Goal: Check status: Check status

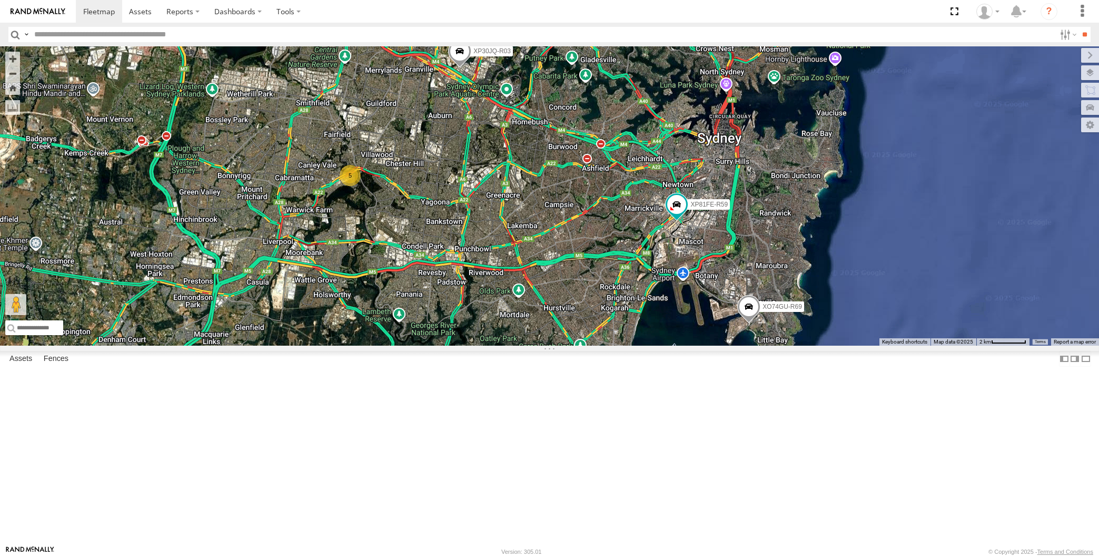
select select "**********"
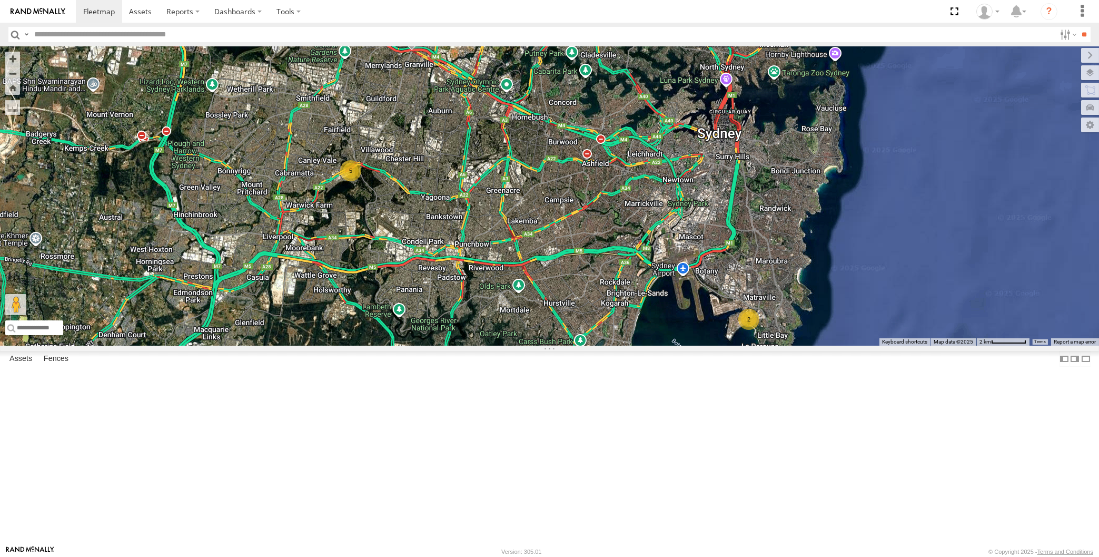
drag, startPoint x: 500, startPoint y: 329, endPoint x: 513, endPoint y: 341, distance: 18.6
click at [515, 340] on div "XP30JQ-R03 5 2" at bounding box center [549, 195] width 1099 height 299
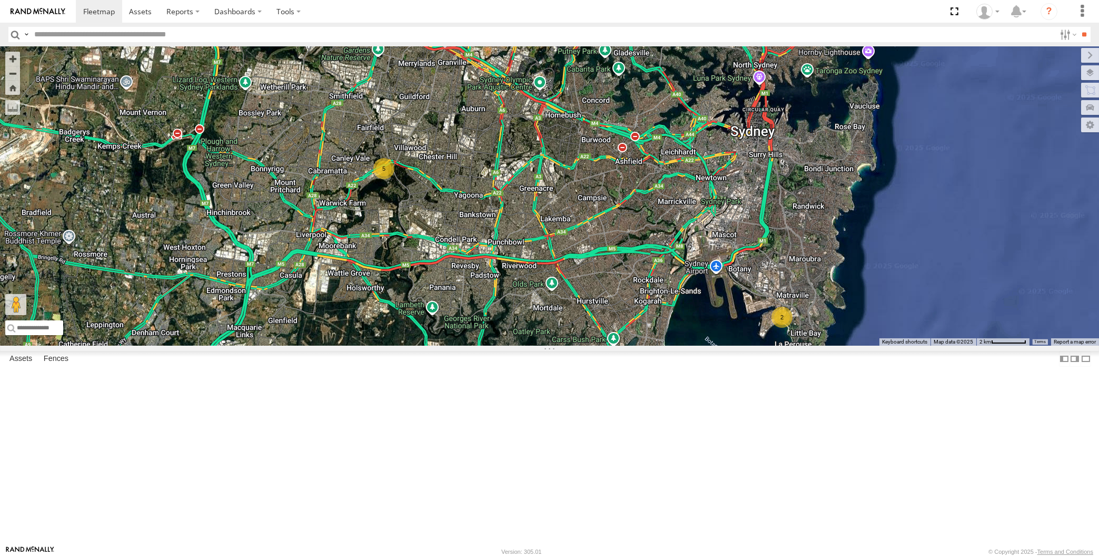
drag, startPoint x: 594, startPoint y: 304, endPoint x: 587, endPoint y: 304, distance: 7.4
click at [593, 302] on div "XP30JQ-R03 5 2" at bounding box center [549, 195] width 1099 height 299
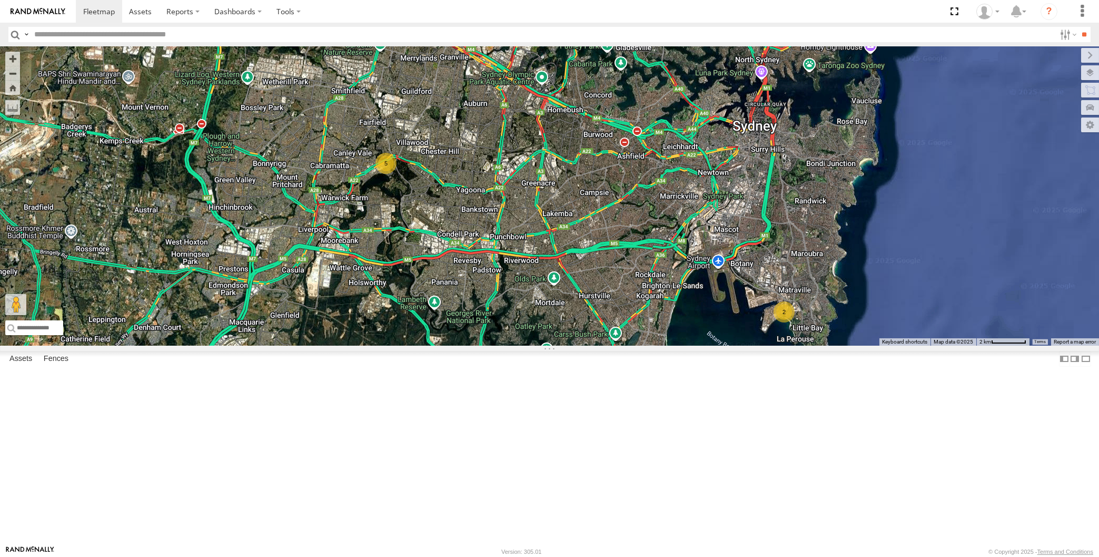
click at [561, 302] on div "XP30JQ-R03 5 2" at bounding box center [549, 195] width 1099 height 299
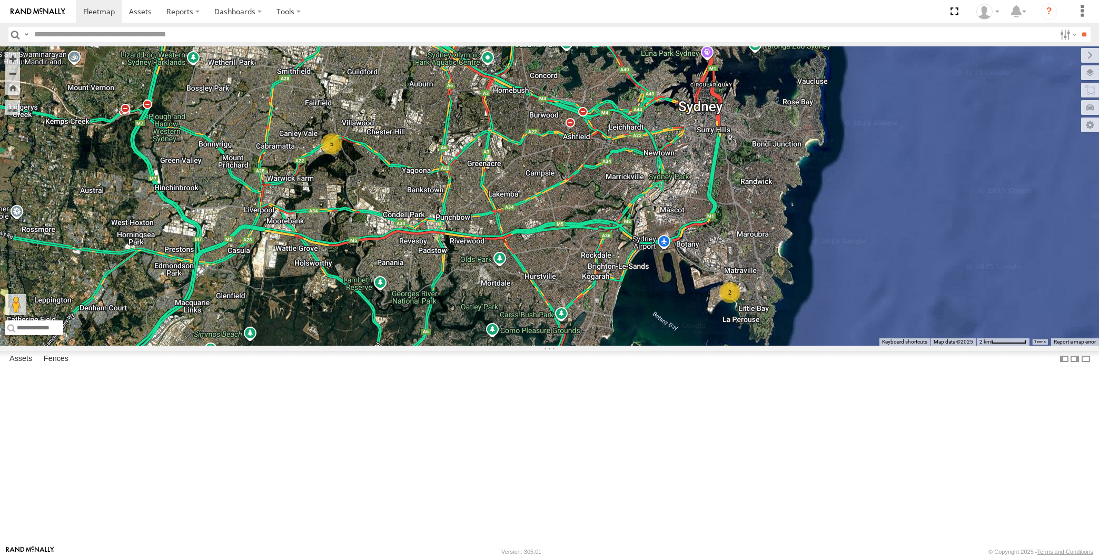
drag, startPoint x: 556, startPoint y: 316, endPoint x: 585, endPoint y: 364, distance: 56.0
click at [585, 345] on div "XP30JQ-R03 5 2" at bounding box center [549, 195] width 1099 height 299
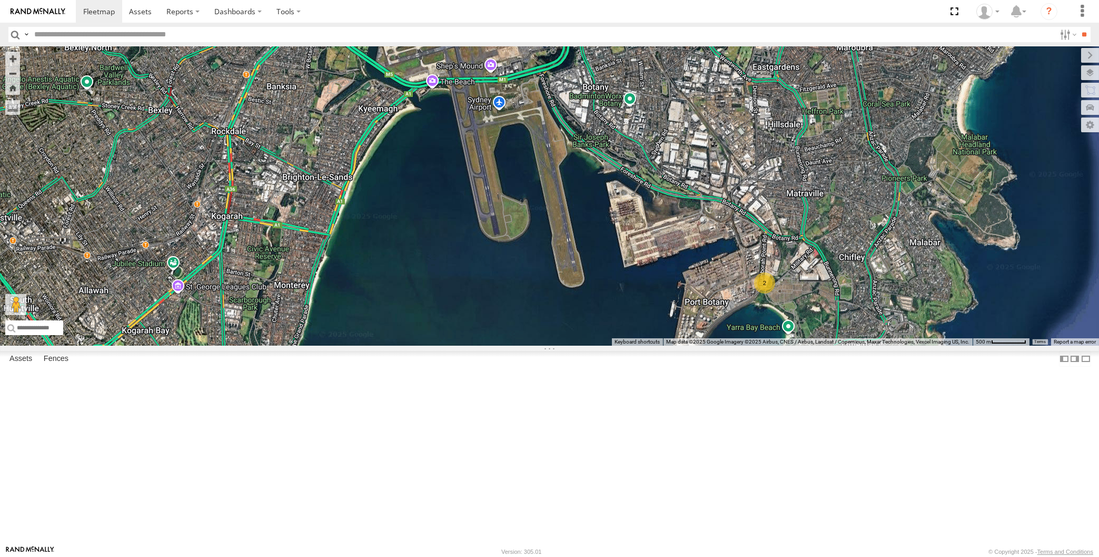
drag, startPoint x: 551, startPoint y: 419, endPoint x: 594, endPoint y: 440, distance: 48.0
click at [596, 345] on div "2" at bounding box center [549, 195] width 1099 height 299
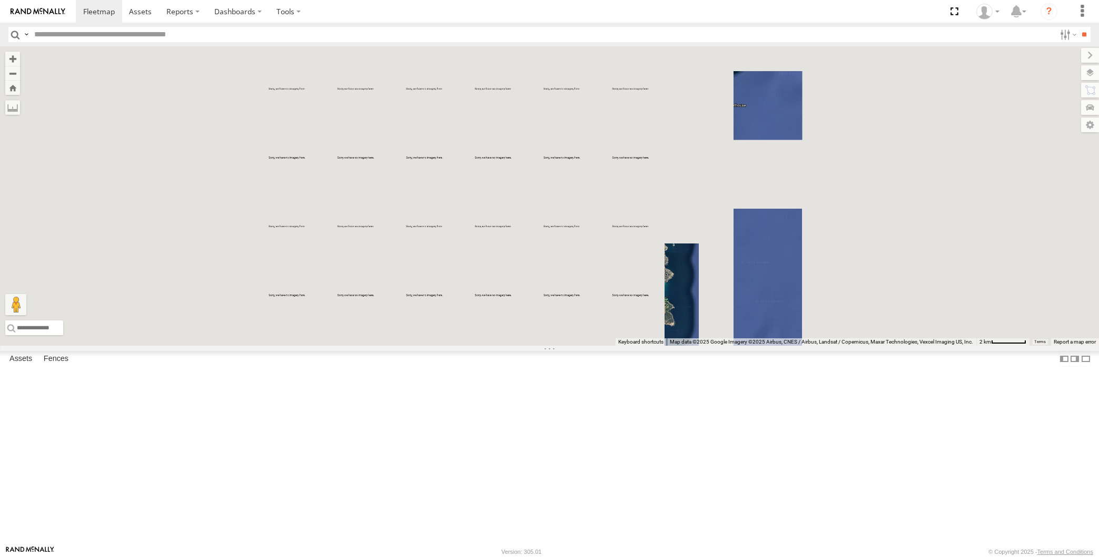
drag, startPoint x: 424, startPoint y: 405, endPoint x: 503, endPoint y: 427, distance: 82.4
click at [503, 345] on div at bounding box center [549, 195] width 1099 height 299
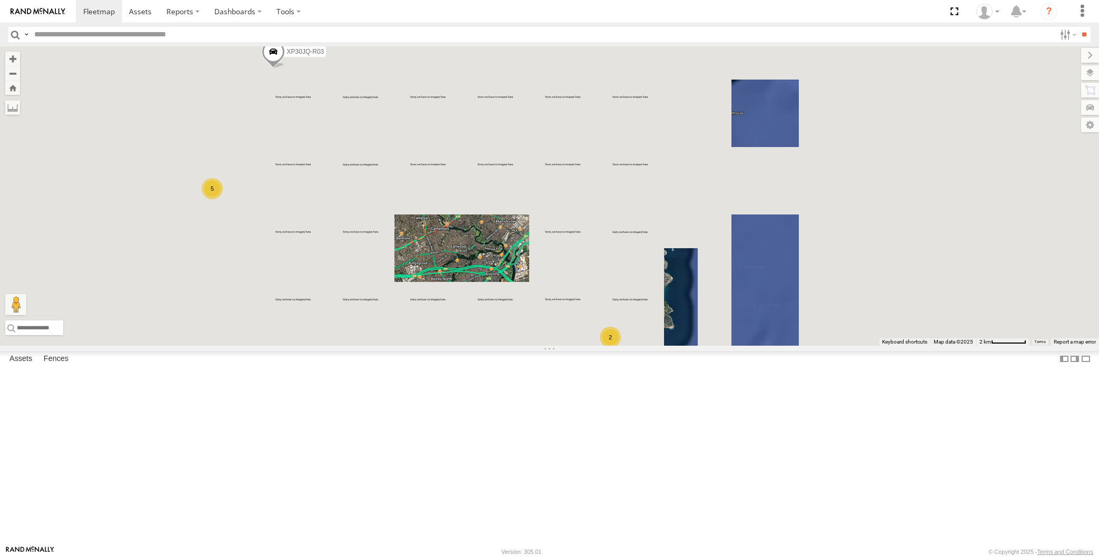
drag, startPoint x: 394, startPoint y: 352, endPoint x: 442, endPoint y: 351, distance: 48.5
click at [445, 345] on div "XP30JQ-R03 5 2" at bounding box center [549, 195] width 1099 height 299
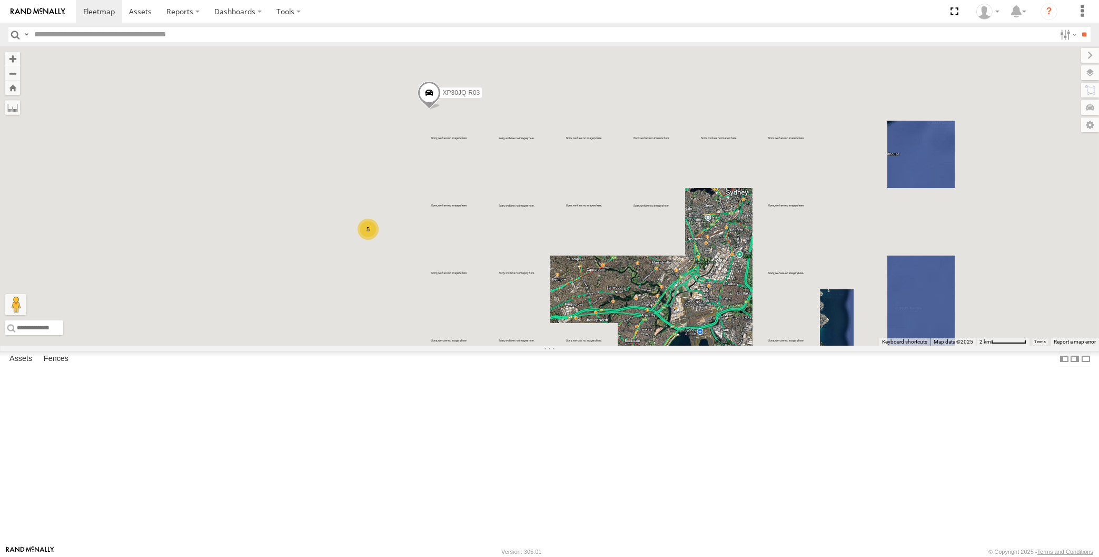
click at [428, 110] on span at bounding box center [428, 95] width 23 height 28
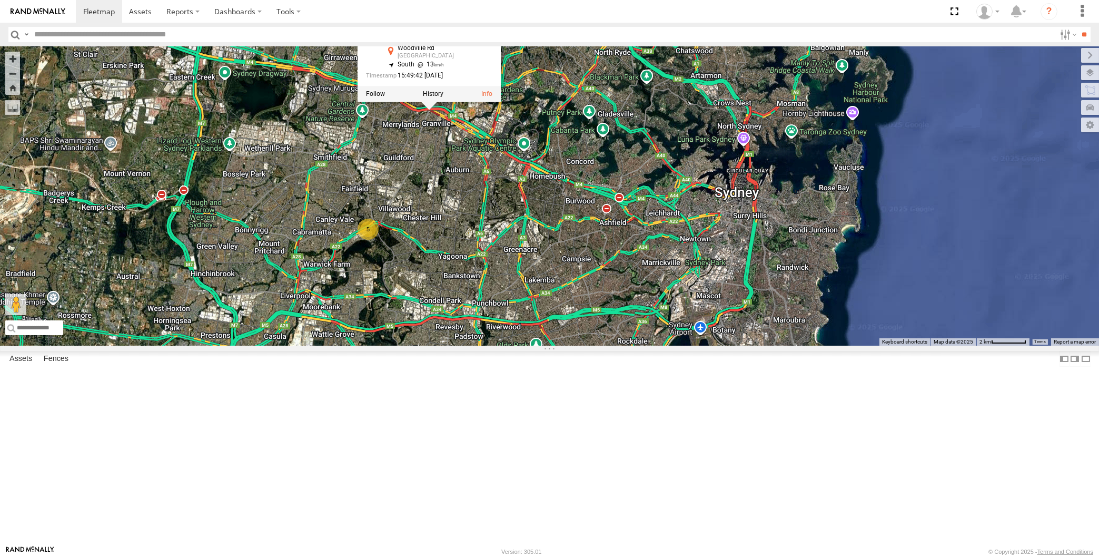
click at [603, 345] on div "XP30JQ-R03 5 2 XP30JQ-R03 All Assets Woodville Rd [GEOGRAPHIC_DATA] -33.82795 ,…" at bounding box center [549, 195] width 1099 height 299
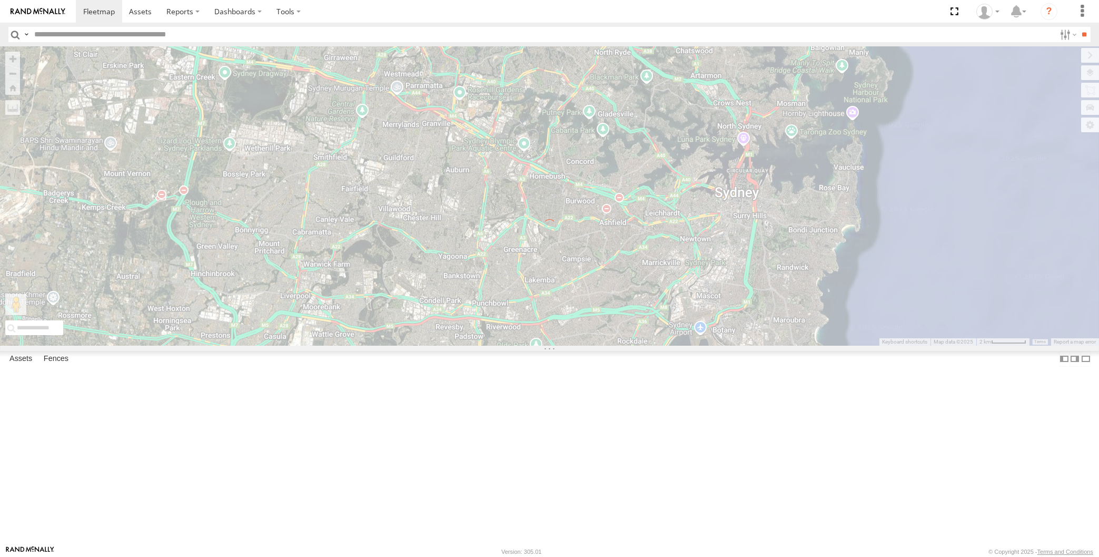
drag, startPoint x: 559, startPoint y: 388, endPoint x: 565, endPoint y: 385, distance: 6.4
click at [562, 345] on div "← Move left → Move right ↑ Move up ↓ Move down + Zoom in - Zoom out Home Jump l…" at bounding box center [549, 195] width 1099 height 299
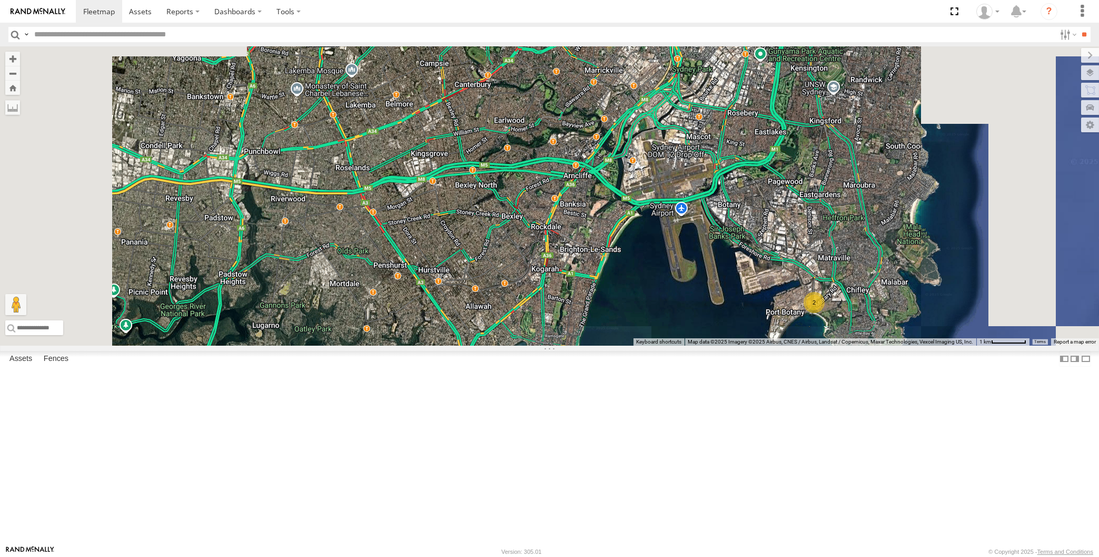
drag, startPoint x: 560, startPoint y: 430, endPoint x: 623, endPoint y: 453, distance: 66.6
click at [625, 345] on div "XP30JQ-R03 5 2" at bounding box center [549, 195] width 1099 height 299
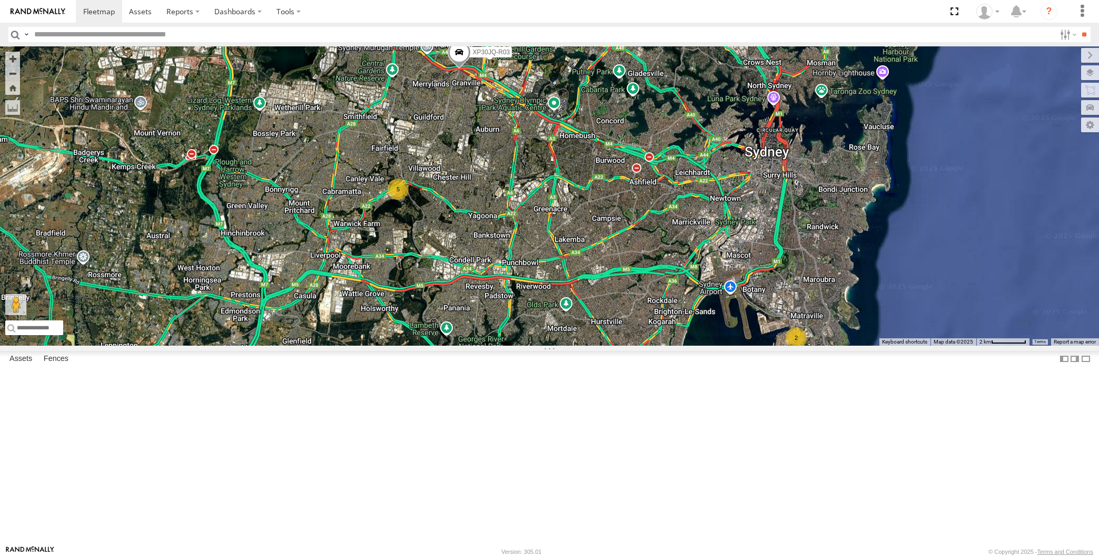
drag, startPoint x: 599, startPoint y: 428, endPoint x: 609, endPoint y: 422, distance: 11.1
click at [610, 345] on div "XP30JQ-R03 5 2" at bounding box center [549, 195] width 1099 height 299
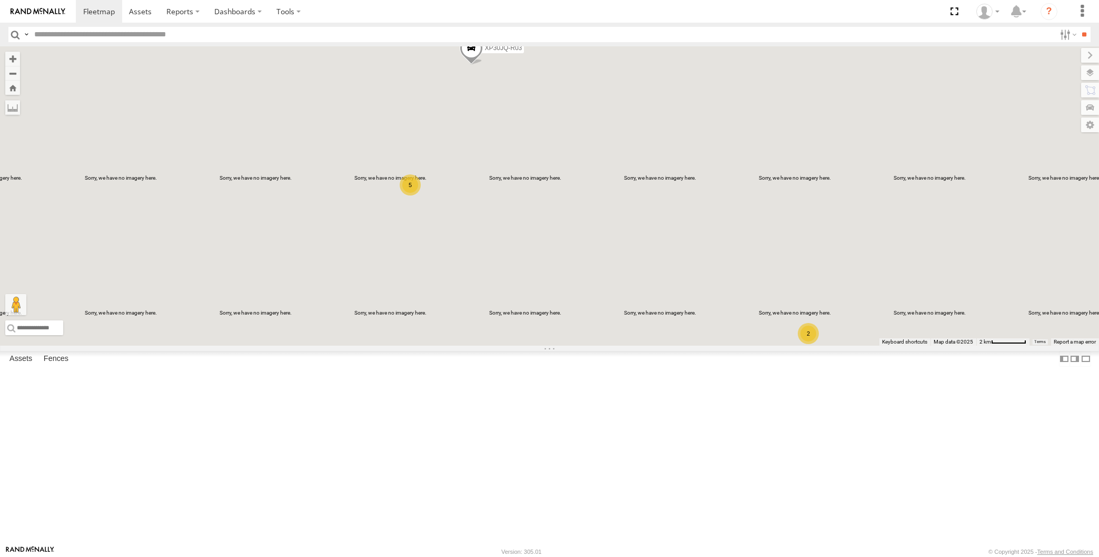
click at [303, 207] on div "XP30JQ-R03 5 2" at bounding box center [549, 195] width 1099 height 299
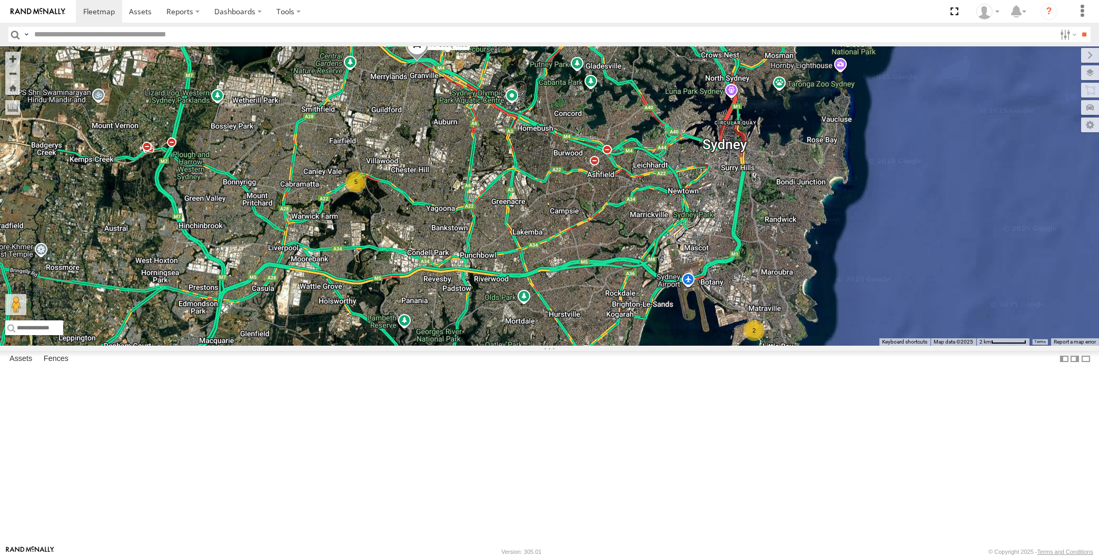
drag, startPoint x: 518, startPoint y: 310, endPoint x: 538, endPoint y: 326, distance: 26.2
click at [543, 326] on div "XP30JQ-R03 5 2" at bounding box center [549, 195] width 1099 height 299
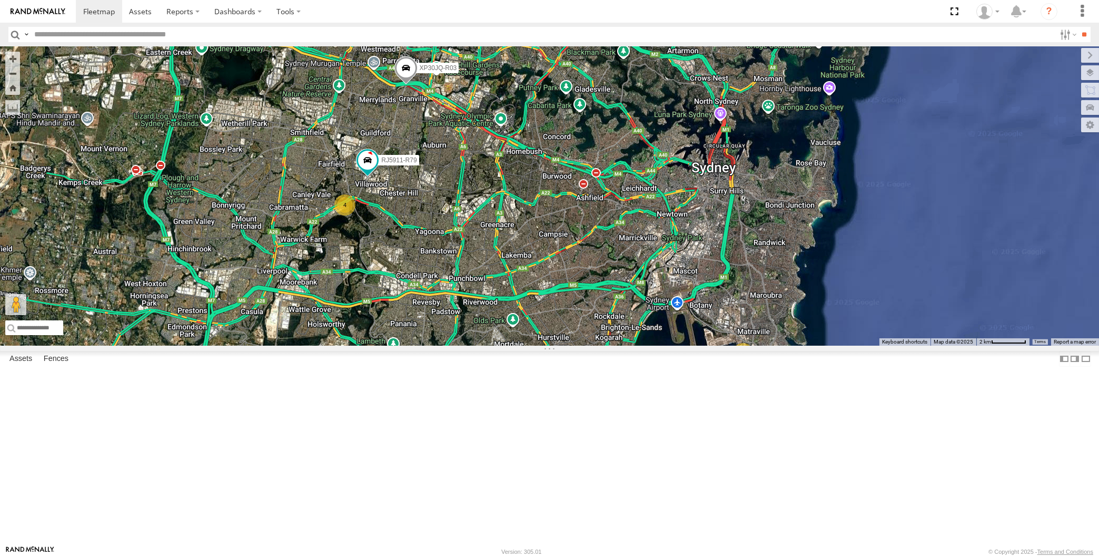
drag, startPoint x: 524, startPoint y: 380, endPoint x: 531, endPoint y: 372, distance: 10.9
click at [532, 345] on div "XP30JQ-R03 RJ5911-R79 4 2" at bounding box center [549, 195] width 1099 height 299
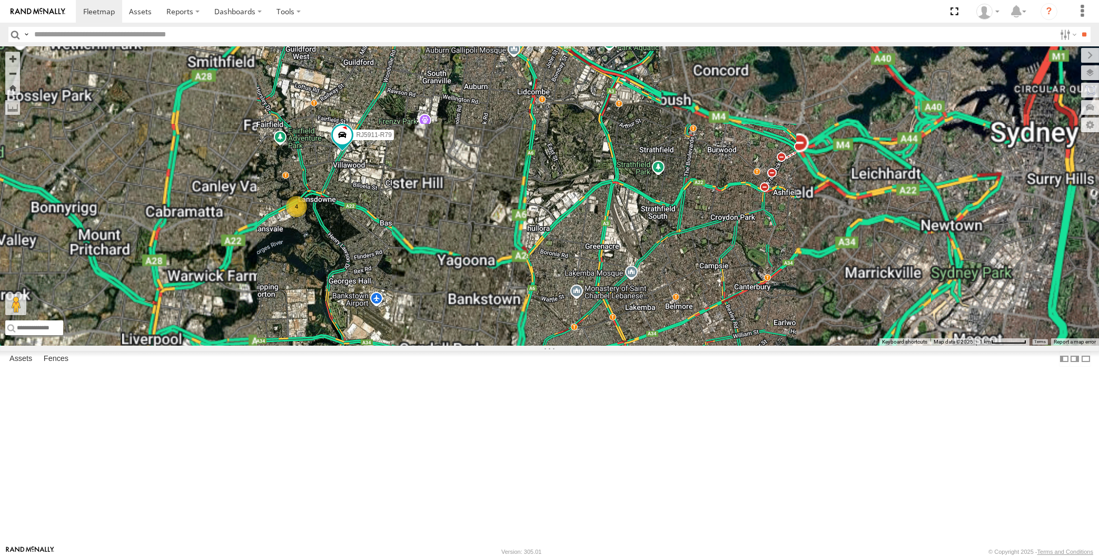
drag, startPoint x: 444, startPoint y: 267, endPoint x: 445, endPoint y: 282, distance: 14.8
click at [445, 282] on div "XP30JQ-R03 RJ5911-R79 4" at bounding box center [549, 195] width 1099 height 299
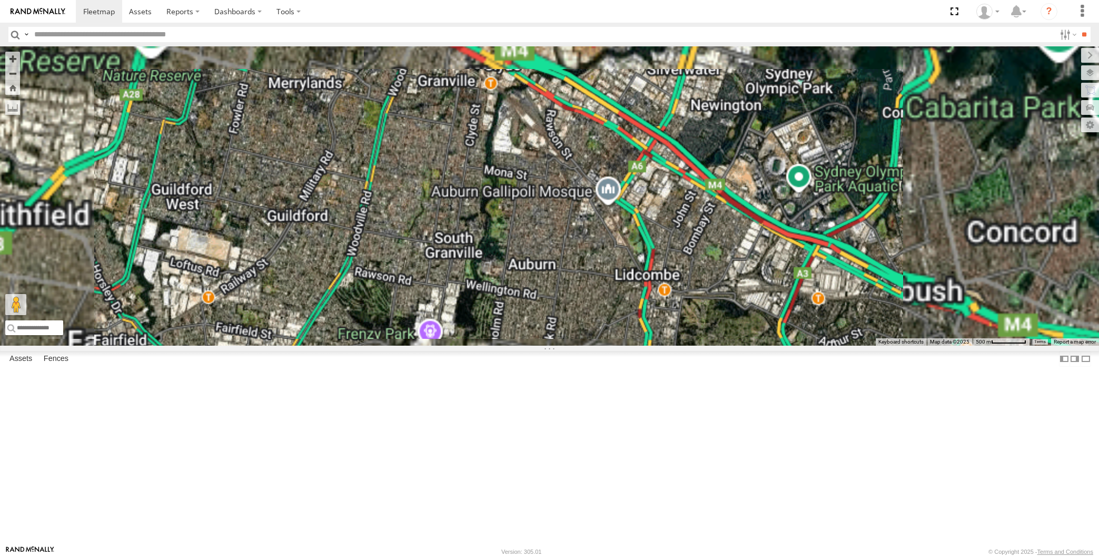
click at [417, 25] on span at bounding box center [417, 11] width 23 height 28
click at [446, 173] on div "XP30JQ-R03 RJ5911-R79 XP30JQ-R03 All Assets [GEOGRAPHIC_DATA] -33.82795 , 151.0…" at bounding box center [549, 195] width 1099 height 299
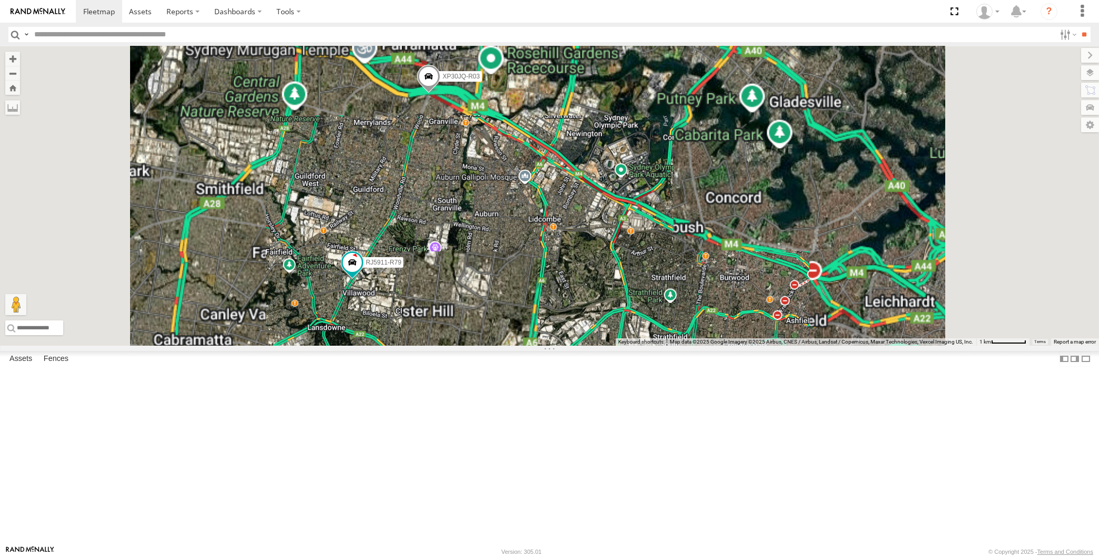
click at [477, 326] on div "XP30JQ-R03 RJ5911-R79" at bounding box center [549, 195] width 1099 height 299
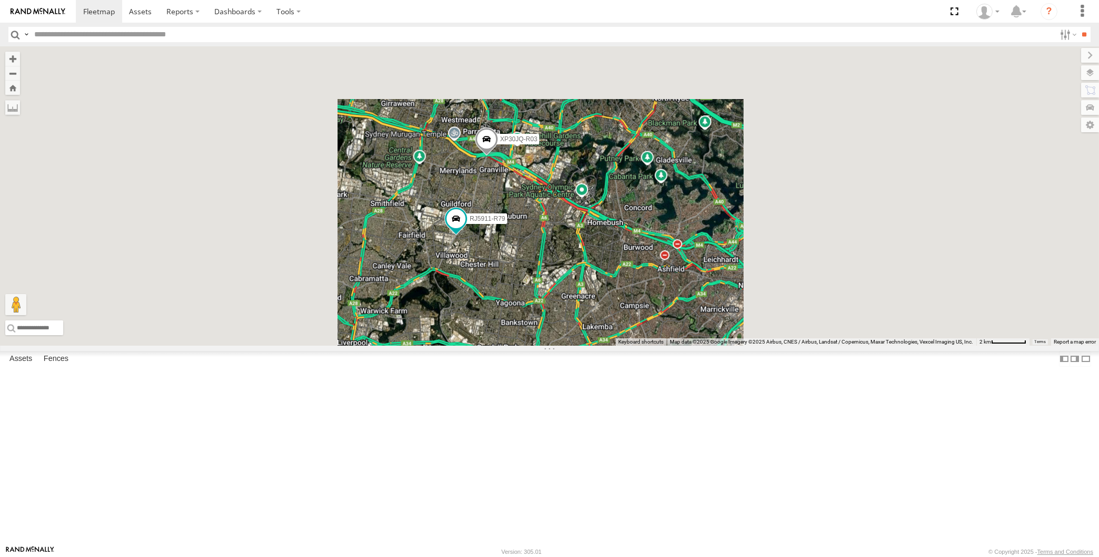
drag, startPoint x: 535, startPoint y: 392, endPoint x: 526, endPoint y: 375, distance: 19.5
click at [528, 345] on div "XP30JQ-R03 RJ5911-R79" at bounding box center [549, 195] width 1099 height 299
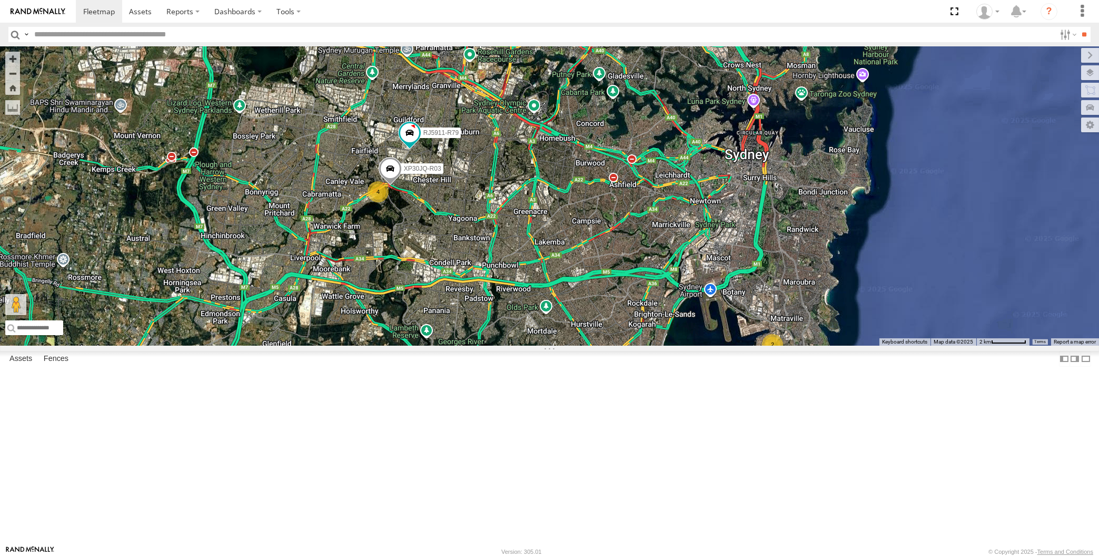
drag, startPoint x: 543, startPoint y: 434, endPoint x: 523, endPoint y: 431, distance: 20.3
click at [523, 345] on div "XP30JQ-R03 RJ5911-R79 4 2" at bounding box center [549, 195] width 1099 height 299
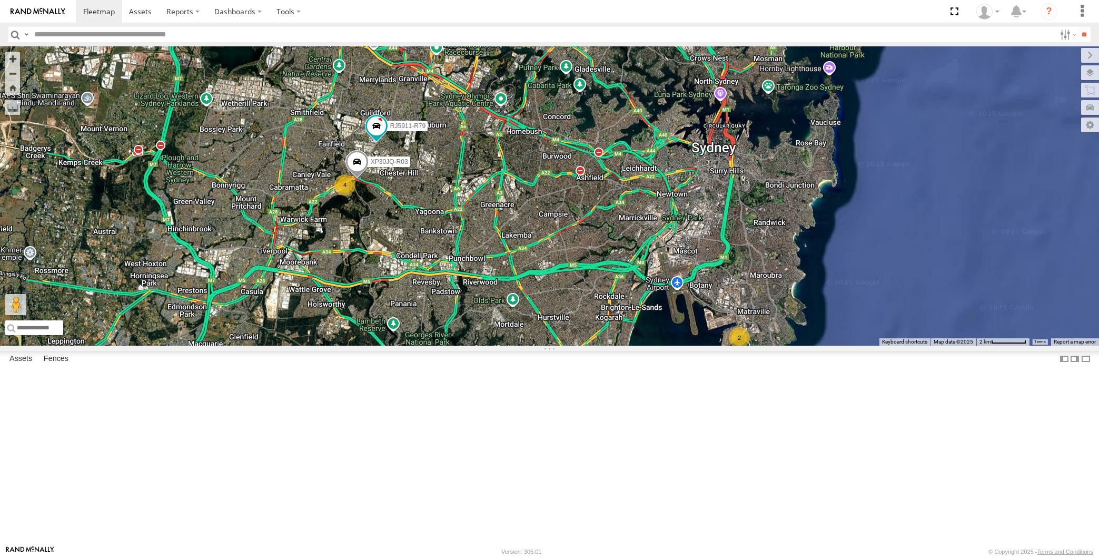
drag, startPoint x: 274, startPoint y: 245, endPoint x: 348, endPoint y: 239, distance: 73.5
click at [274, 245] on div "XP30JQ-R03 RJ5911-R79 4 2" at bounding box center [549, 195] width 1099 height 299
drag, startPoint x: 591, startPoint y: 319, endPoint x: 583, endPoint y: 309, distance: 13.2
click at [583, 309] on div "RJ5911-R79 5 2" at bounding box center [549, 195] width 1099 height 299
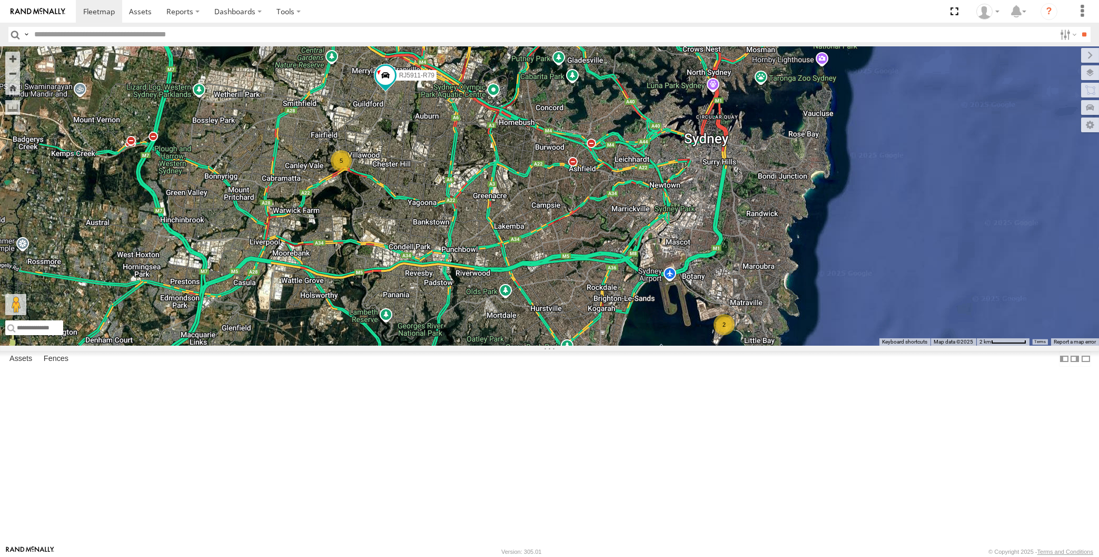
click at [582, 345] on div "RJ5911-R79 5 2" at bounding box center [549, 195] width 1099 height 299
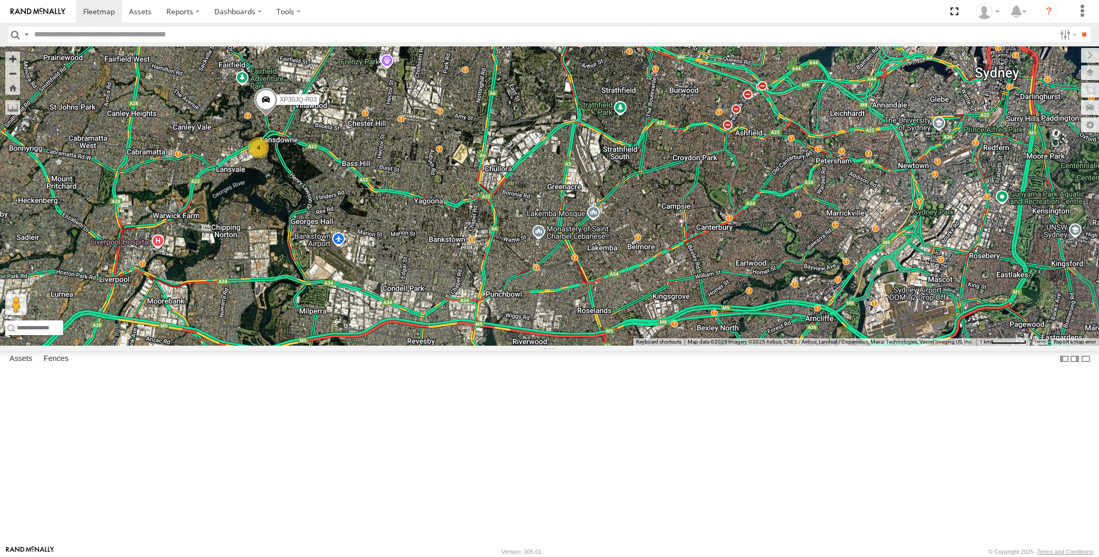
drag, startPoint x: 310, startPoint y: 271, endPoint x: 286, endPoint y: 253, distance: 29.3
click at [289, 254] on div "RJ5911-R79 XP30JQ-R03 4 2" at bounding box center [549, 195] width 1099 height 299
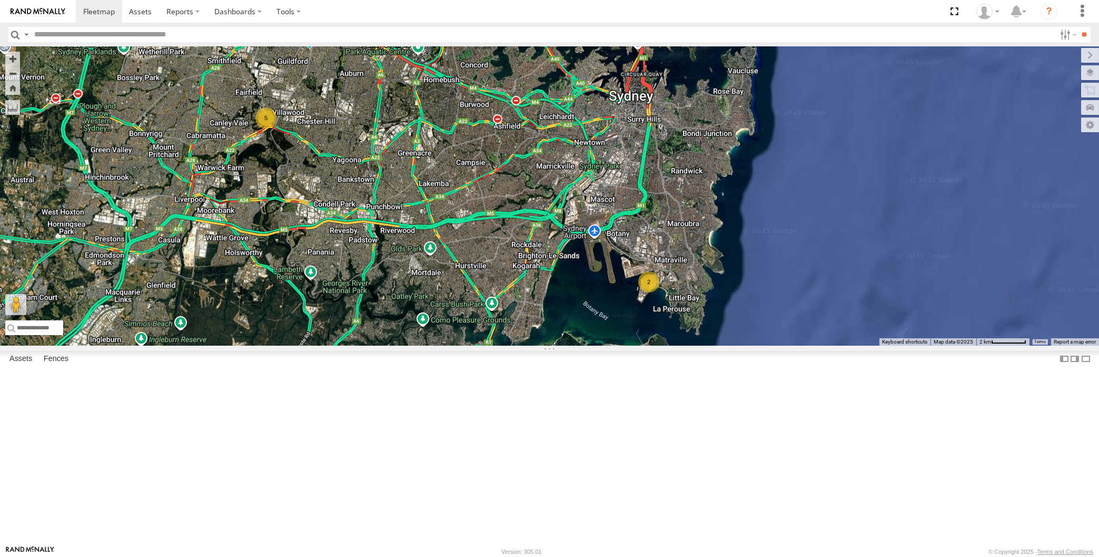
click at [329, 282] on div "RJ5911-R79 5 2" at bounding box center [549, 195] width 1099 height 299
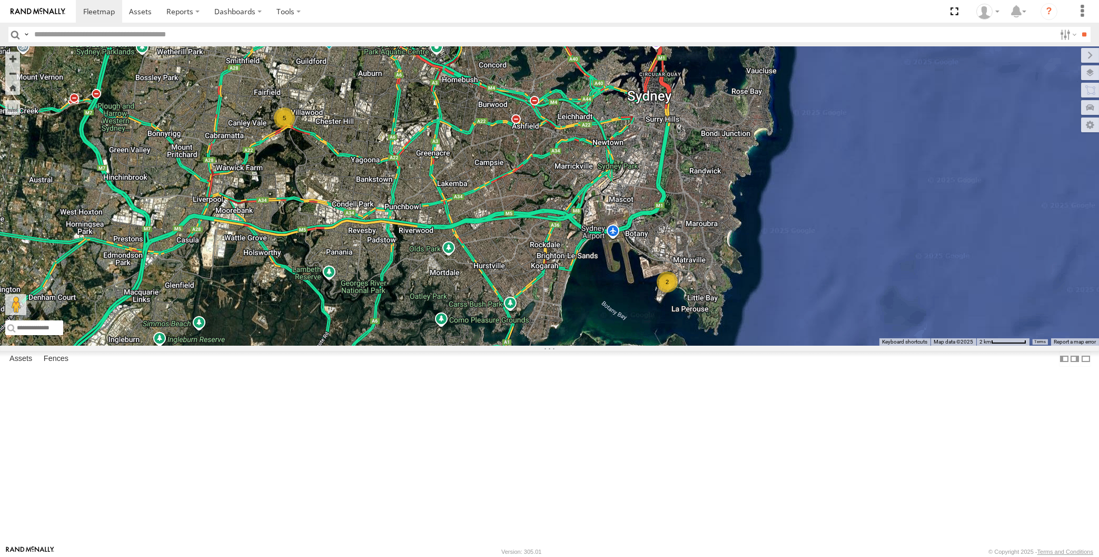
click at [191, 203] on div "RJ5911-R79 5 2" at bounding box center [549, 195] width 1099 height 299
click at [382, 345] on div "RJ5911-R79 5 2" at bounding box center [549, 195] width 1099 height 299
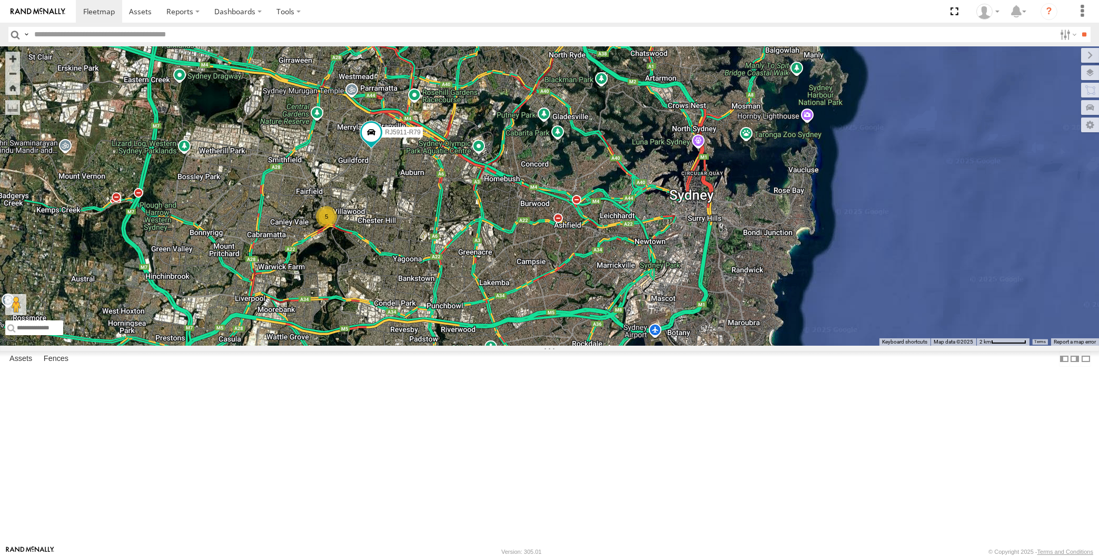
drag, startPoint x: 480, startPoint y: 403, endPoint x: 477, endPoint y: 409, distance: 6.4
click at [470, 345] on div "RJ5911-R79 5 2" at bounding box center [549, 195] width 1099 height 299
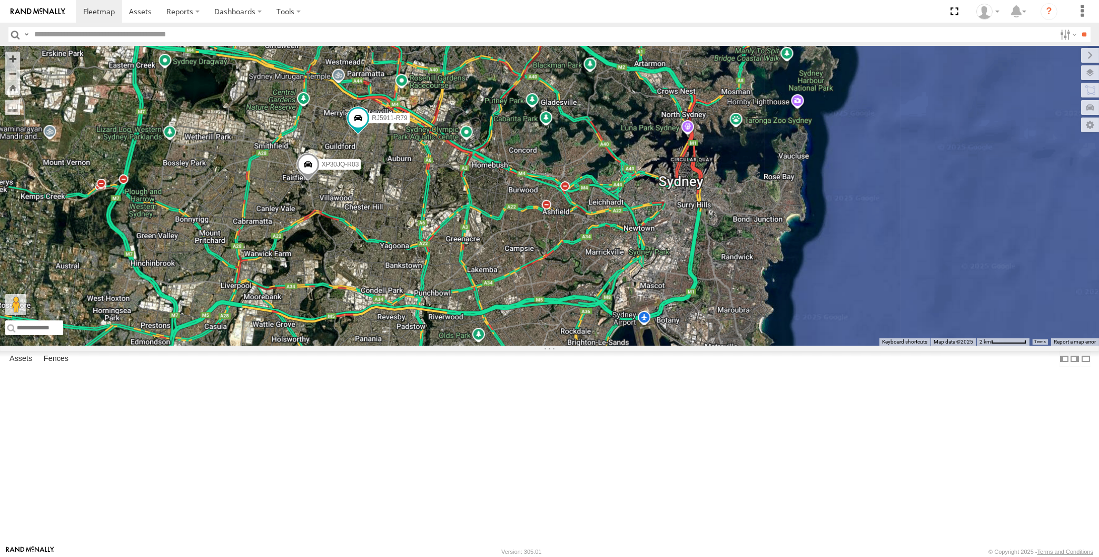
drag, startPoint x: 628, startPoint y: 453, endPoint x: 636, endPoint y: 444, distance: 11.5
click at [637, 345] on div "RJ5911-R79 XP30JQ-R03" at bounding box center [549, 195] width 1099 height 299
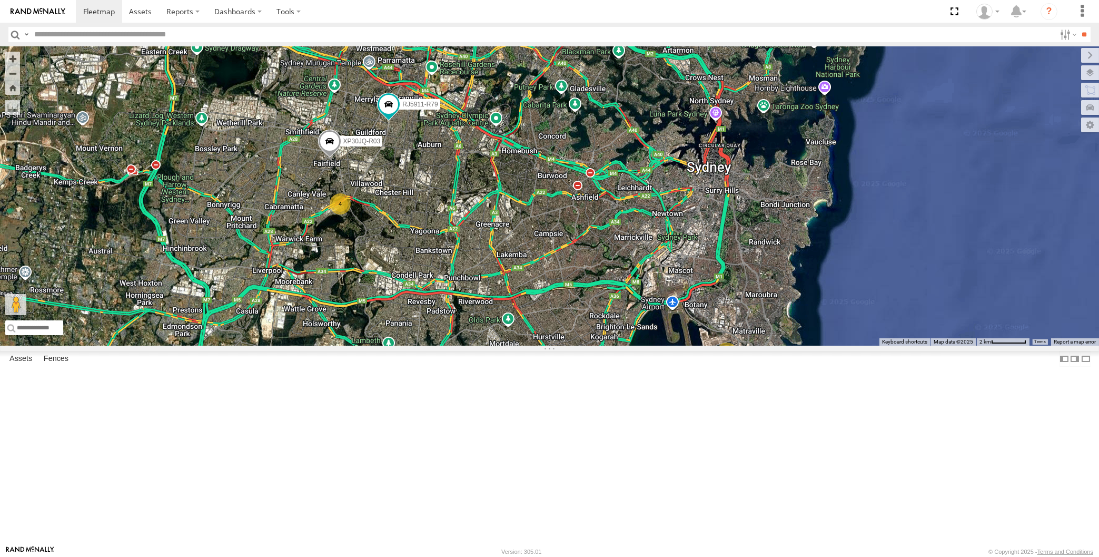
click at [492, 343] on div "RJ5911-R79 XP30JQ-R03 4 2" at bounding box center [549, 195] width 1099 height 299
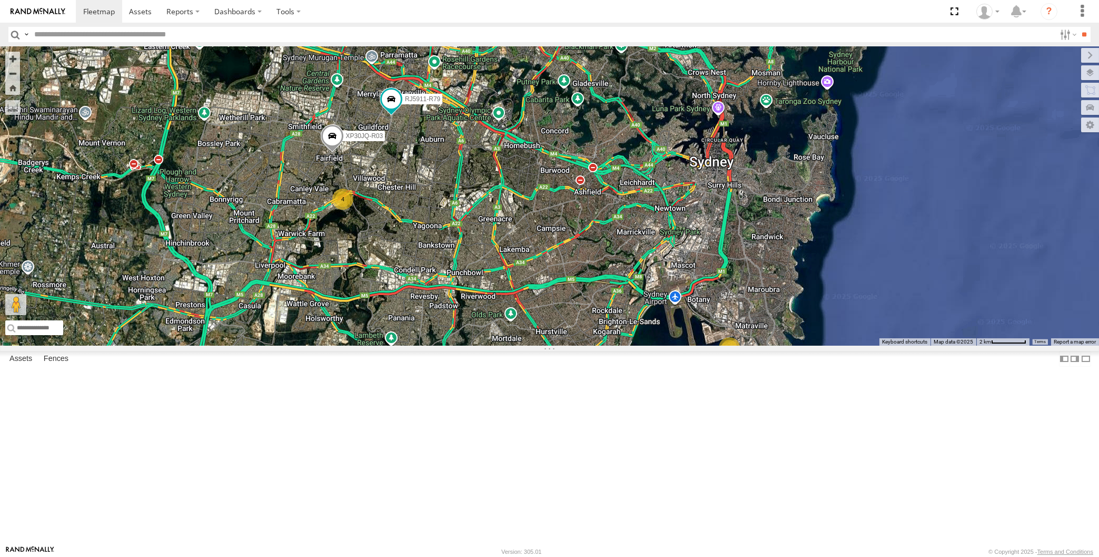
drag, startPoint x: 545, startPoint y: 409, endPoint x: 546, endPoint y: 392, distance: 16.4
click at [546, 345] on div "RJ5911-R79 XP30JQ-R03 4 2" at bounding box center [549, 195] width 1099 height 299
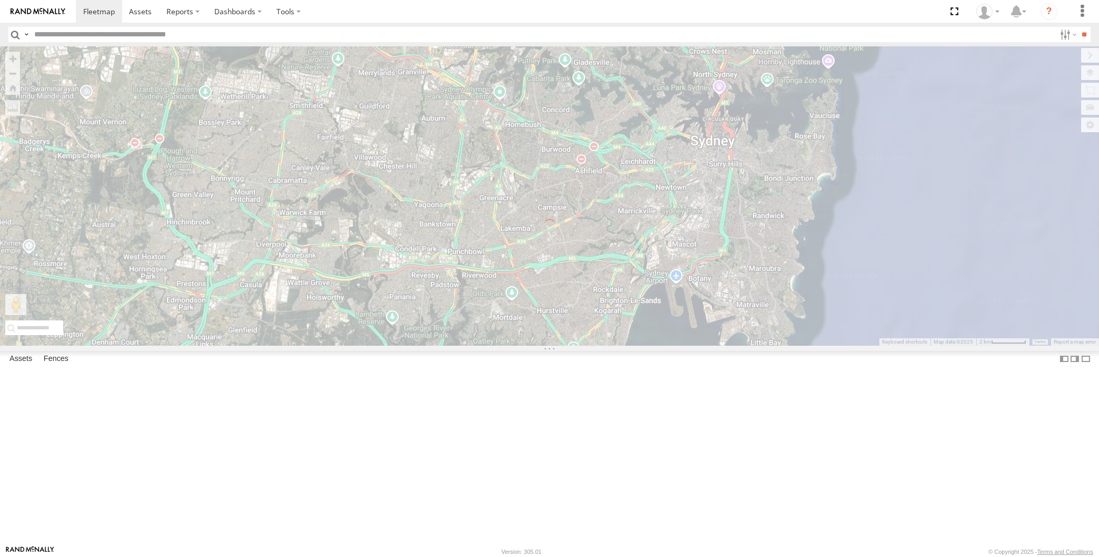
drag, startPoint x: 651, startPoint y: 432, endPoint x: 662, endPoint y: 428, distance: 11.3
click at [662, 345] on div "← Move left → Move right ↑ Move up ↓ Move down + Zoom in - Zoom out Home Jump l…" at bounding box center [549, 195] width 1099 height 299
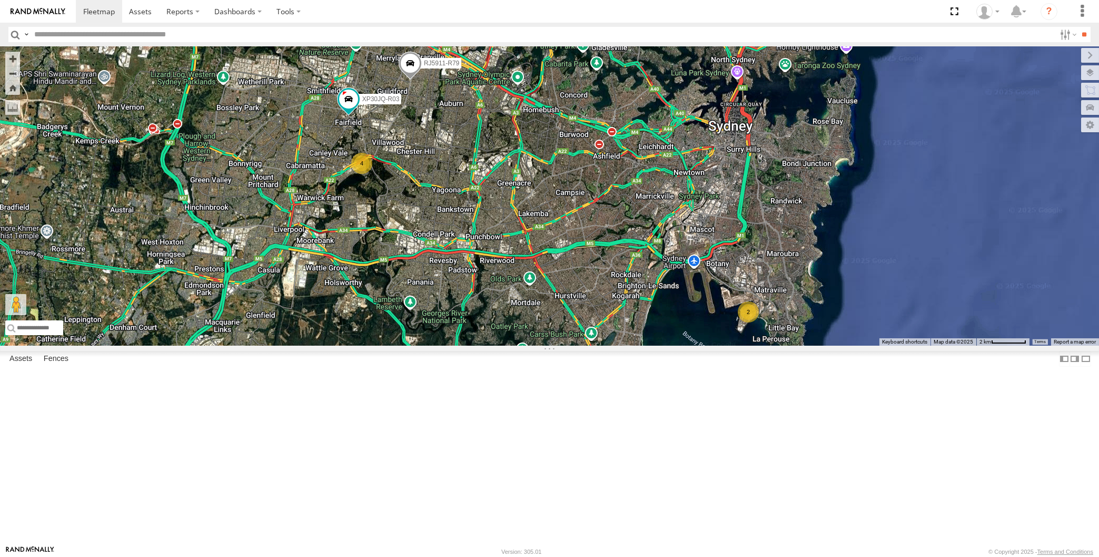
drag, startPoint x: 581, startPoint y: 350, endPoint x: 591, endPoint y: 336, distance: 16.7
click at [591, 337] on div "XP30JQ-R03 4 RJ5911-R79 2" at bounding box center [549, 195] width 1099 height 299
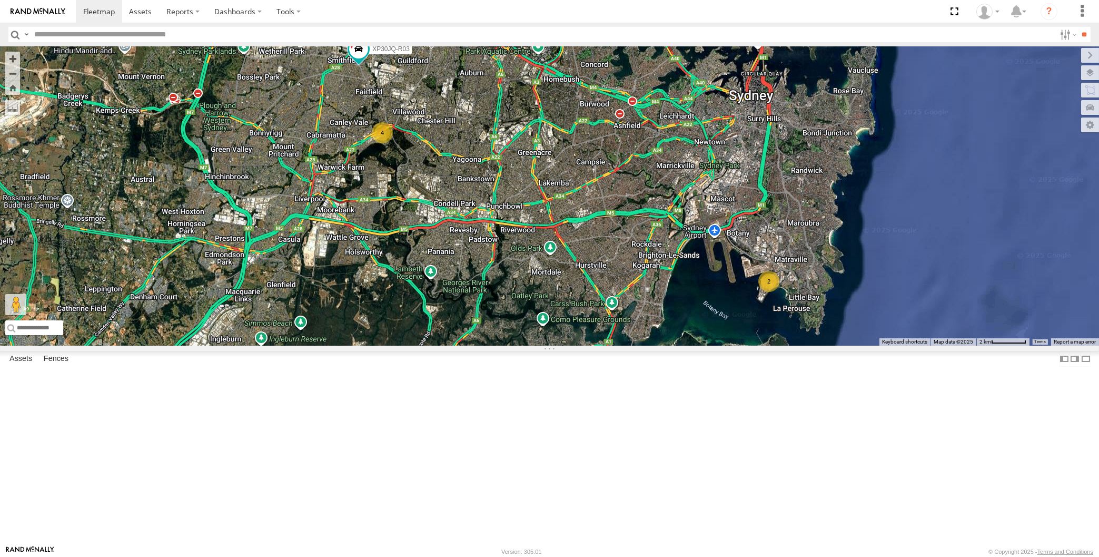
drag, startPoint x: 661, startPoint y: 470, endPoint x: 655, endPoint y: 455, distance: 15.8
click at [658, 345] on div "XP30JQ-R03 4 RJ5911-R79 2" at bounding box center [549, 195] width 1099 height 299
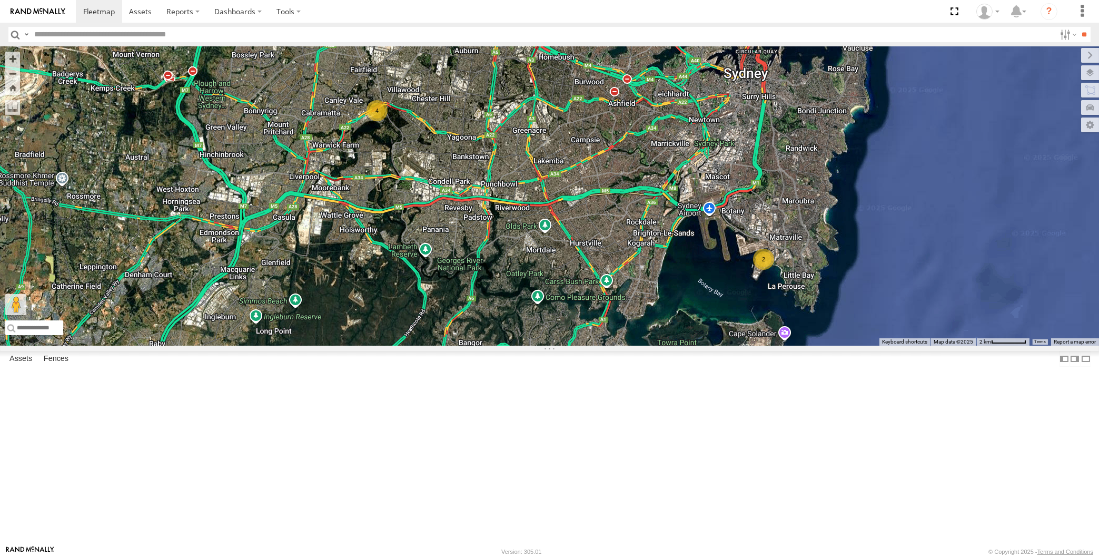
click at [614, 345] on div "XP30JQ-R03 4 RJ5911-R79 2" at bounding box center [549, 195] width 1099 height 299
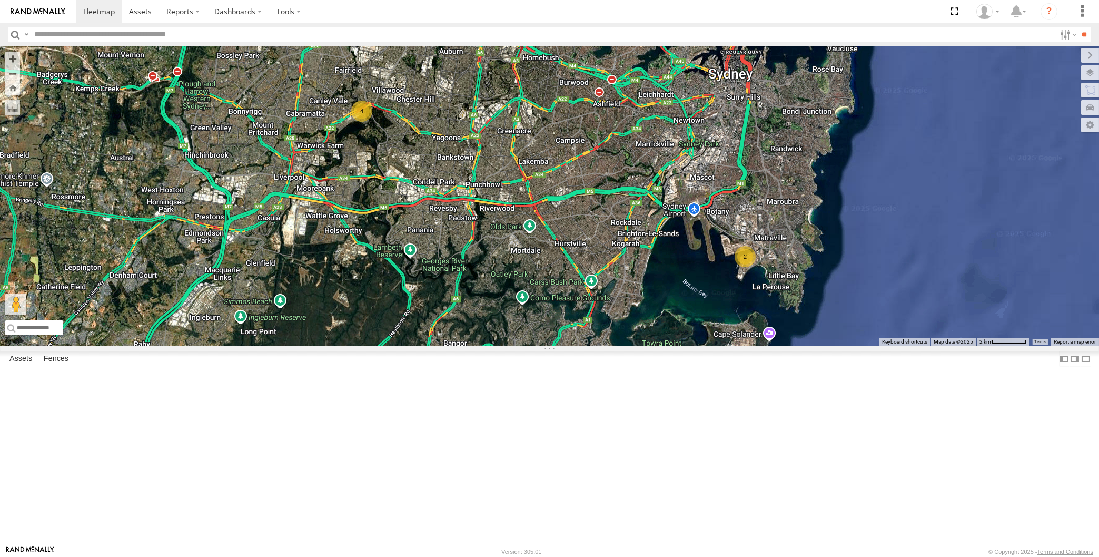
click at [501, 345] on div "XP30JQ-R03 RJ5911-R79 4 2" at bounding box center [549, 195] width 1099 height 299
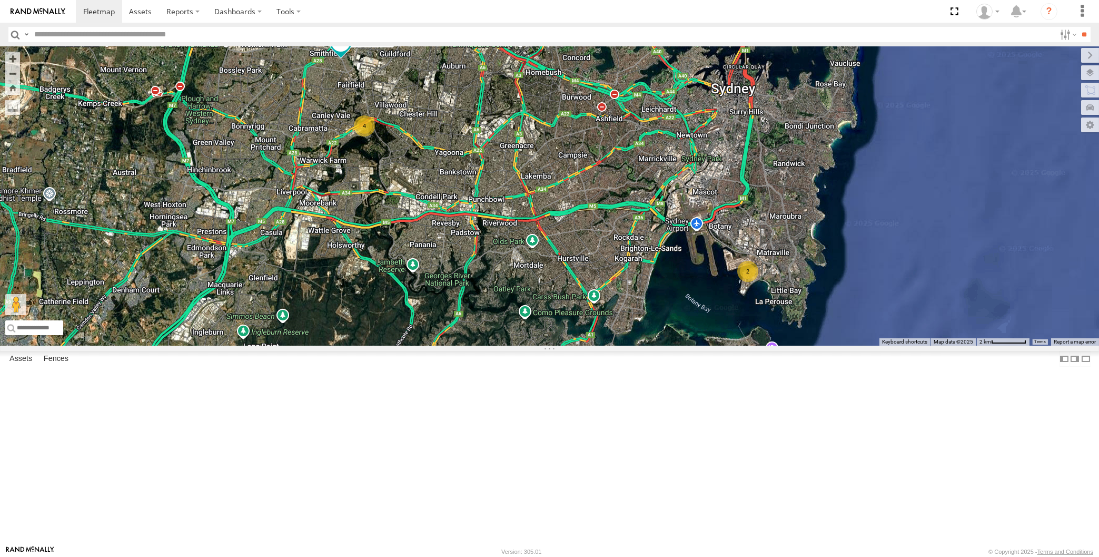
drag, startPoint x: 570, startPoint y: 431, endPoint x: 578, endPoint y: 447, distance: 17.4
click at [578, 345] on div "XP30JQ-R03 RJ5911-R79 4 2" at bounding box center [549, 195] width 1099 height 299
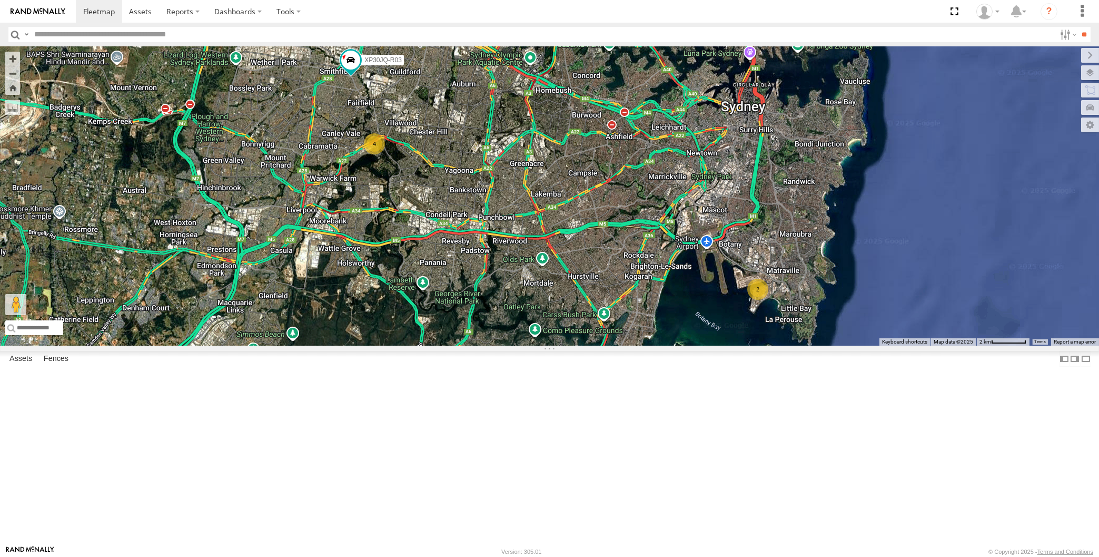
click at [231, 190] on div "XP30JQ-R03 RJ5911-R79 4 2" at bounding box center [549, 195] width 1099 height 299
click at [858, 345] on div "XP30JQ-R03 RJ5911-R79 4 2" at bounding box center [549, 195] width 1099 height 299
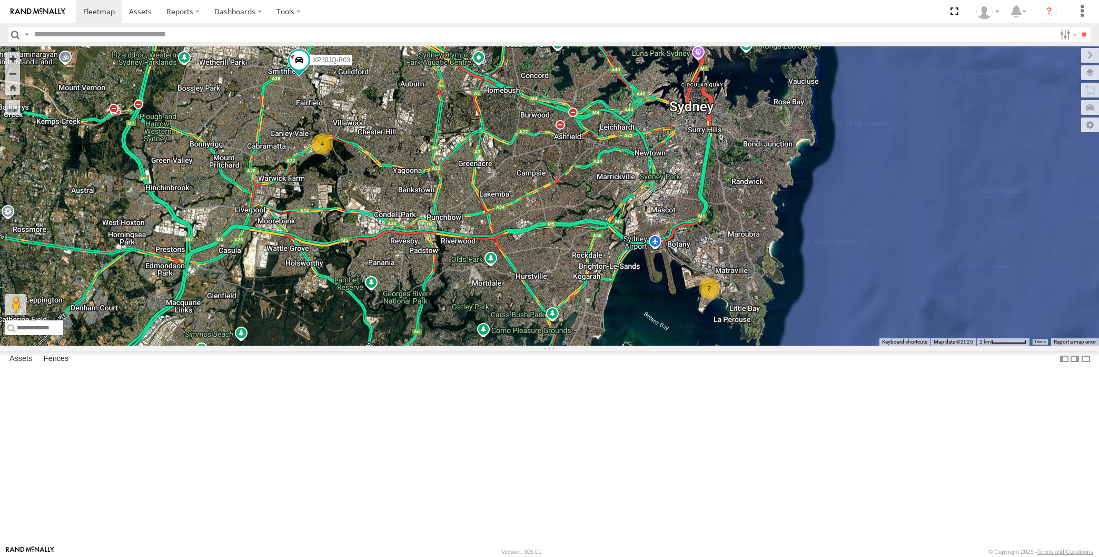
drag, startPoint x: 640, startPoint y: 407, endPoint x: 664, endPoint y: 417, distance: 26.4
click at [665, 345] on div "XP30JQ-R03 RJ5911-R79 4 2" at bounding box center [549, 195] width 1099 height 299
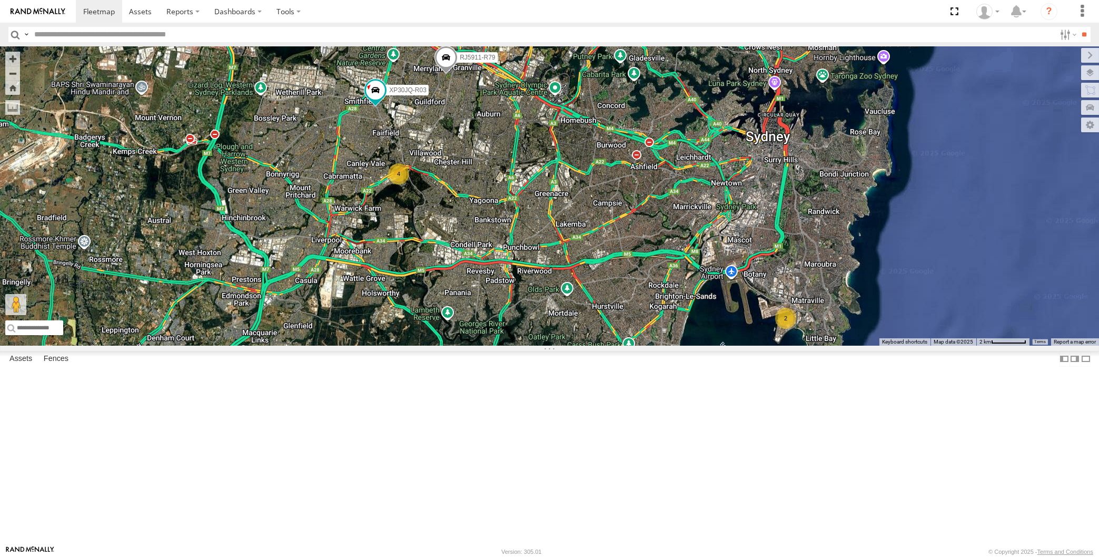
click at [807, 345] on div "XP30JQ-R03 RJ5911-R79 4 2" at bounding box center [549, 195] width 1099 height 299
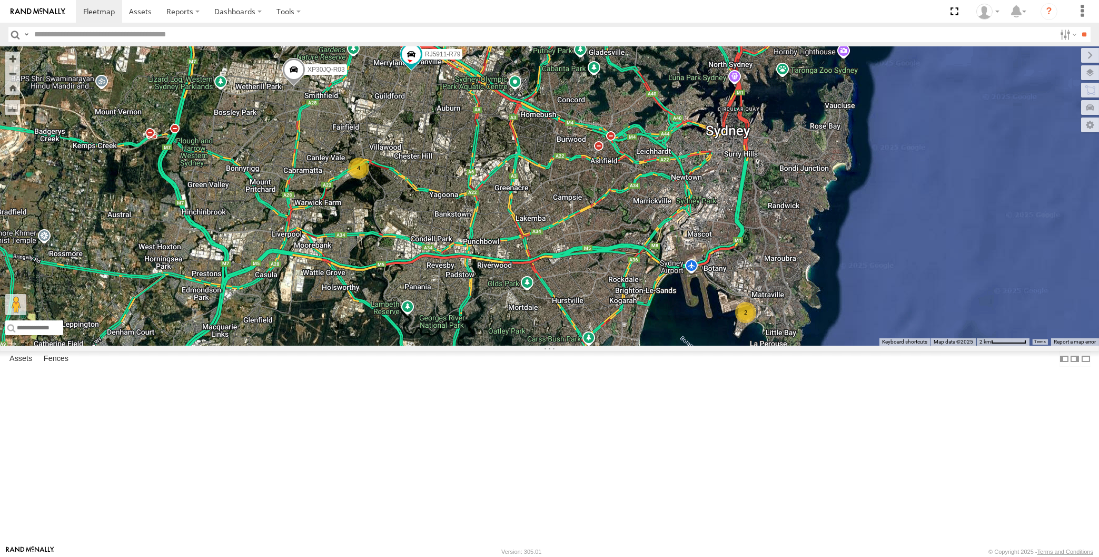
click at [562, 345] on div "XP30JQ-R03 RJ5911-R79 4 2" at bounding box center [549, 195] width 1099 height 299
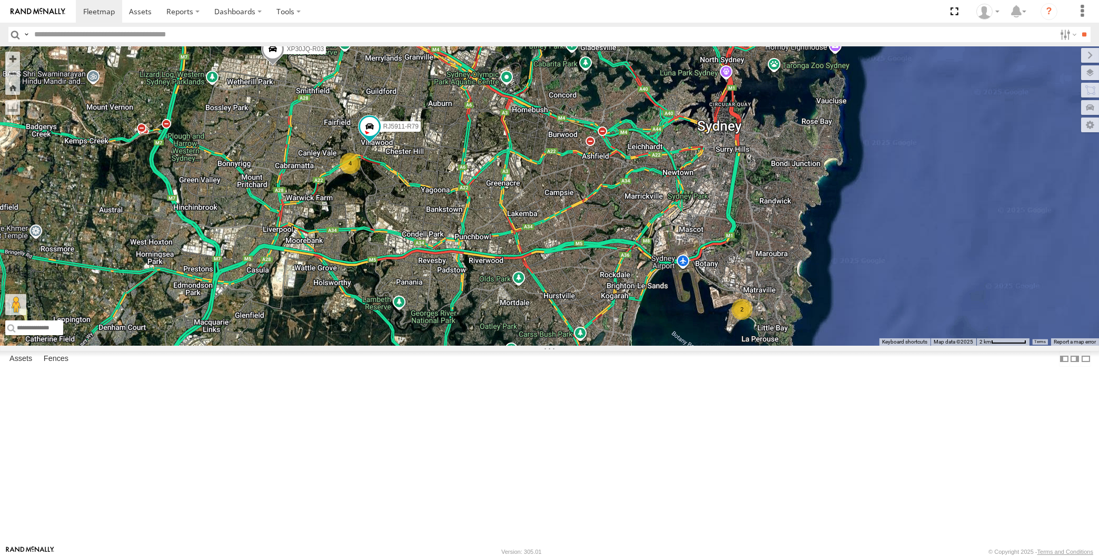
click at [518, 323] on div "XP30JQ-R03 RJ5911-R79 4 2" at bounding box center [549, 195] width 1099 height 299
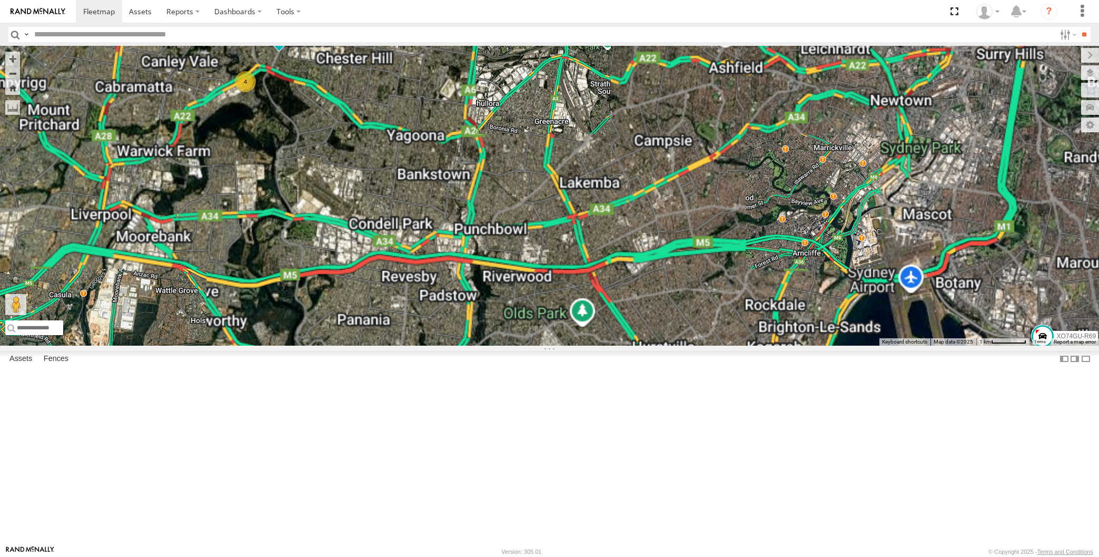
drag, startPoint x: 946, startPoint y: 486, endPoint x: 898, endPoint y: 469, distance: 50.5
click at [901, 345] on div "XP30JQ-R03 RJ5911-R79 4 XP81FE-R59 XO74GU-R69" at bounding box center [549, 195] width 1099 height 299
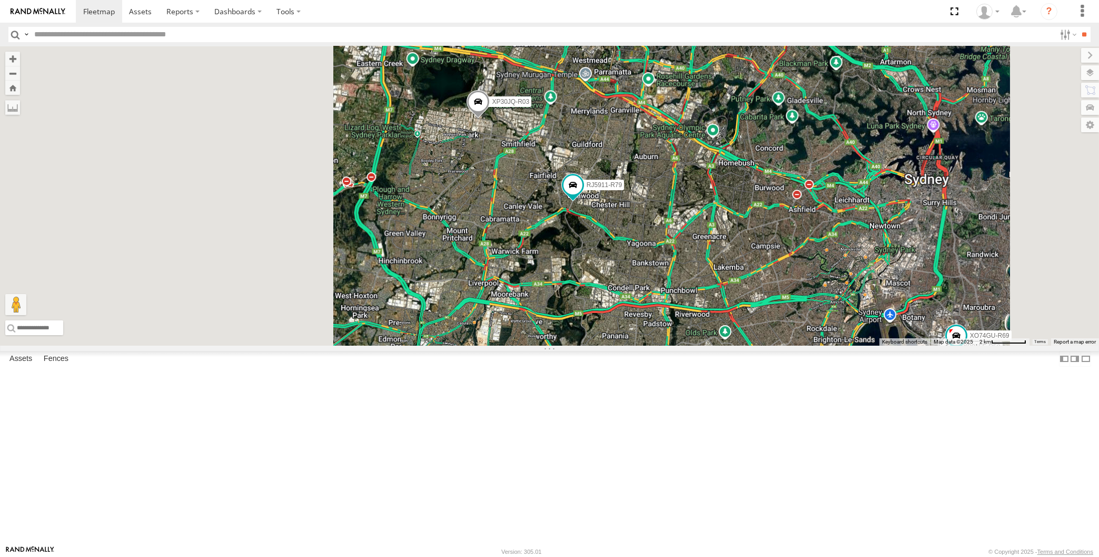
drag, startPoint x: 818, startPoint y: 458, endPoint x: 825, endPoint y: 453, distance: 8.3
click at [825, 345] on div "XP30JQ-R03 RJ5911-R79 XP81FE-R59 XO74GU-R69" at bounding box center [549, 195] width 1099 height 299
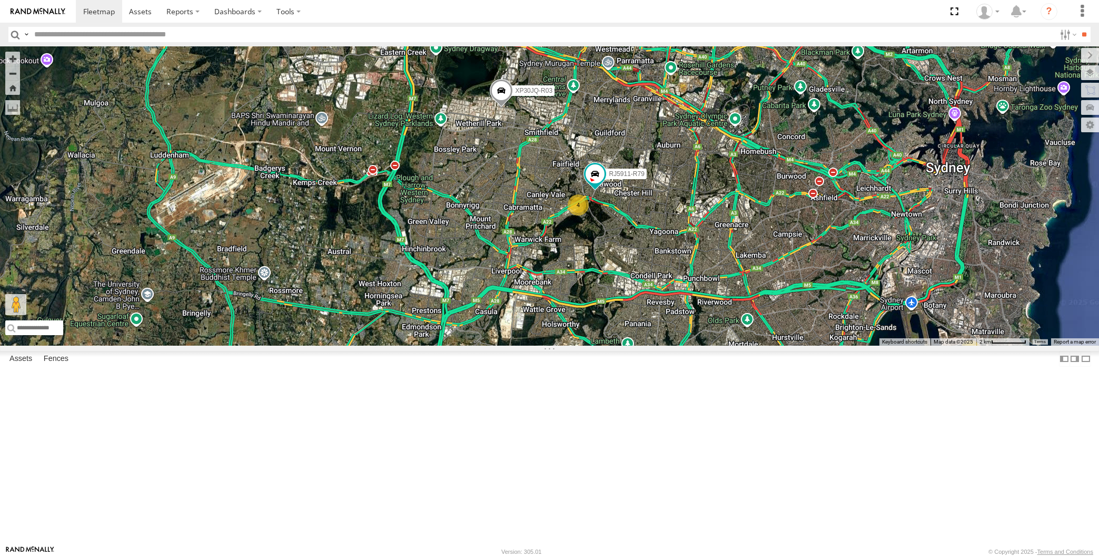
click at [262, 196] on div "XP30JQ-R03 RJ5911-R79 4 2" at bounding box center [549, 195] width 1099 height 299
drag, startPoint x: 657, startPoint y: 468, endPoint x: 631, endPoint y: 479, distance: 27.8
click at [630, 345] on div "XP30JQ-R03 RJ5911-R79 4 2" at bounding box center [549, 195] width 1099 height 299
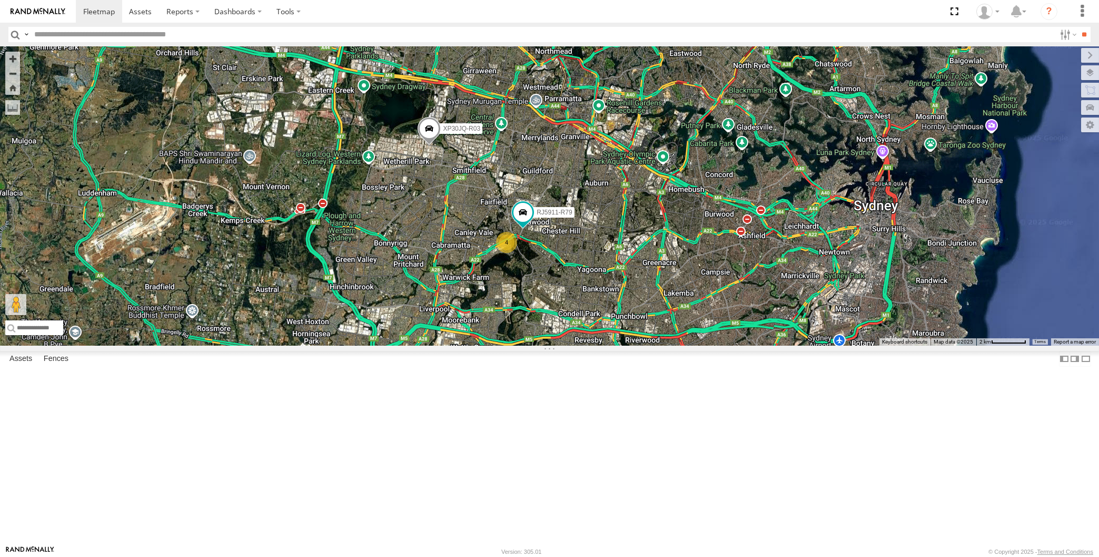
click at [658, 345] on div "XP30JQ-R03 RJ5911-R79 4 2" at bounding box center [549, 195] width 1099 height 299
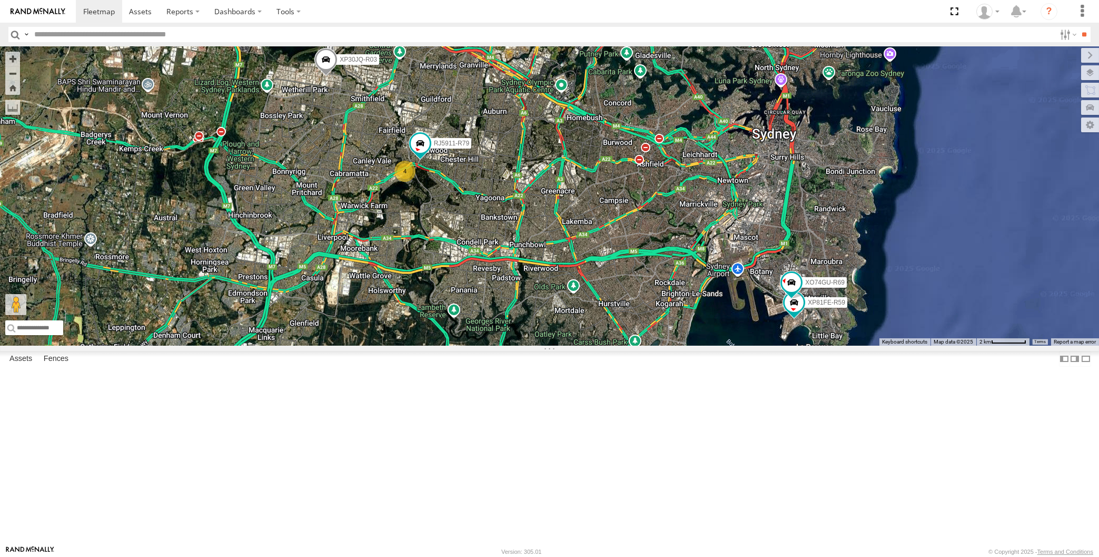
drag, startPoint x: 659, startPoint y: 422, endPoint x: 674, endPoint y: 421, distance: 14.8
click at [674, 345] on div "XP30JQ-R03 4 RJ5911-R79 XP81FE-R59 XO74GU-R69" at bounding box center [549, 195] width 1099 height 299
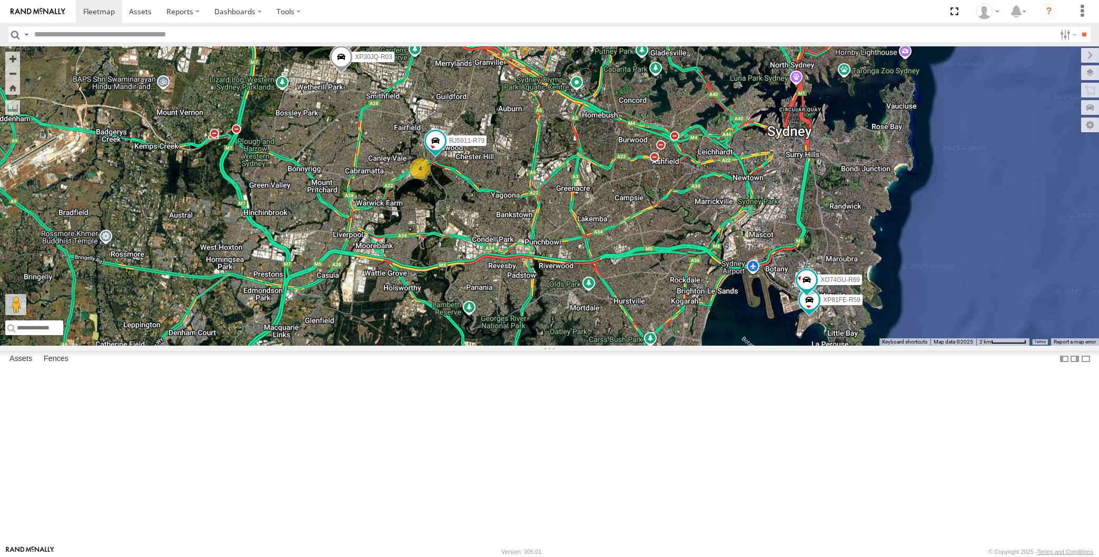
drag, startPoint x: 743, startPoint y: 458, endPoint x: 730, endPoint y: 443, distance: 19.1
click at [731, 345] on div "XP30JQ-R03 4 RJ5911-R79 XP81FE-R59 XO74GU-R69" at bounding box center [549, 195] width 1099 height 299
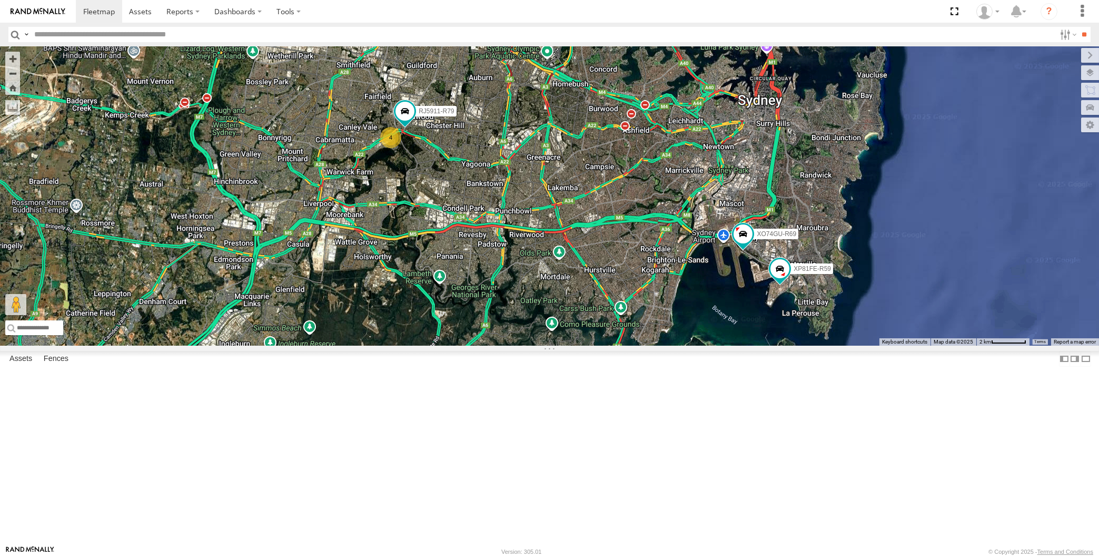
click at [486, 289] on div "XP30JQ-R03 4 RJ5911-R79 XP81FE-R59 XO74GU-R69" at bounding box center [549, 195] width 1099 height 299
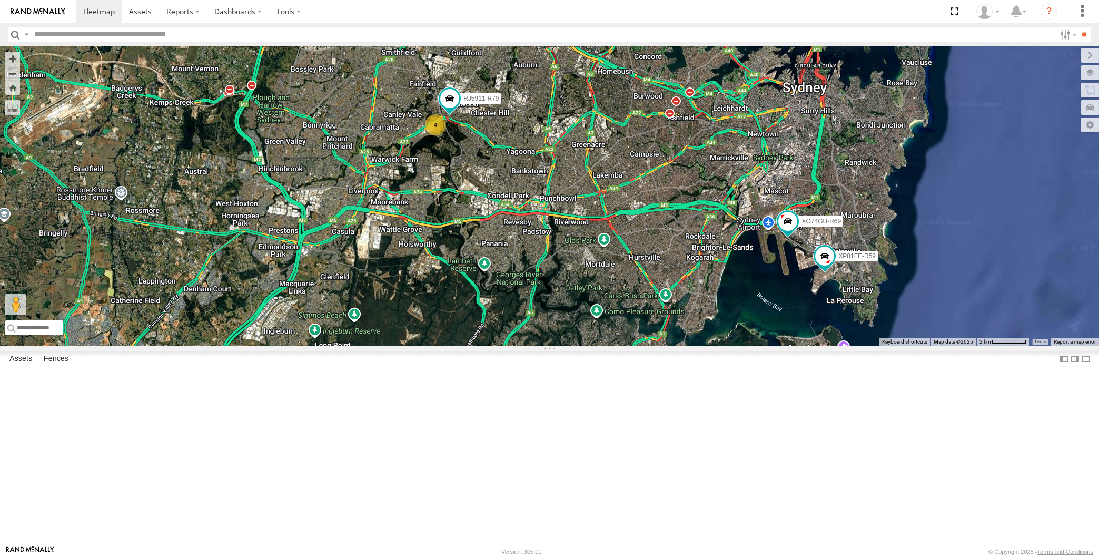
drag, startPoint x: 511, startPoint y: 346, endPoint x: 489, endPoint y: 303, distance: 47.8
click at [491, 319] on div "XP30JQ-R03 4 RJ5911-R79 XP81FE-R59 XO74GU-R69" at bounding box center [549, 195] width 1099 height 299
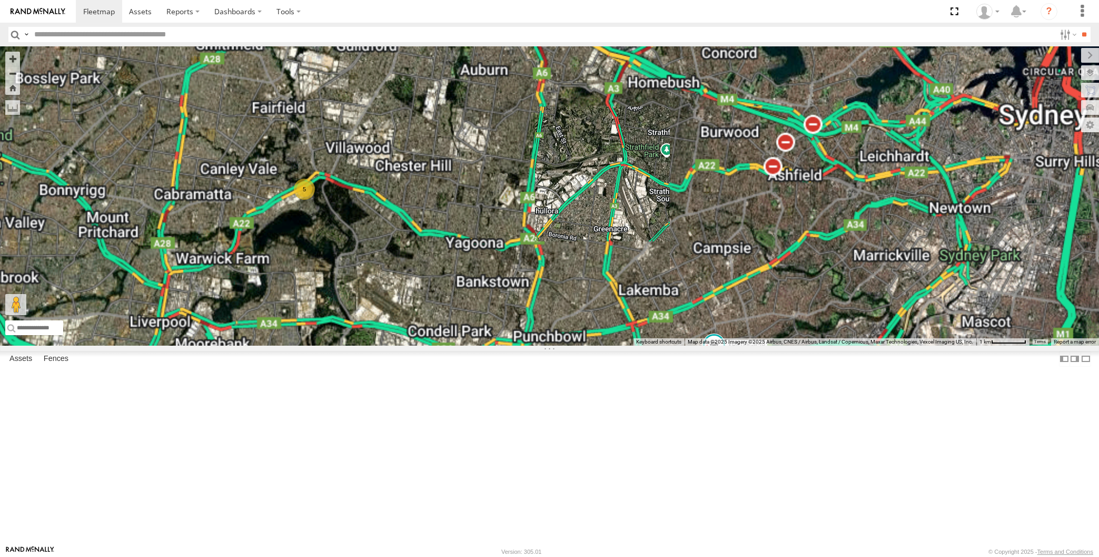
click at [533, 345] on div "XP30JQ-R03 5 XP81FE-R59 XO74GU-R69" at bounding box center [549, 195] width 1099 height 299
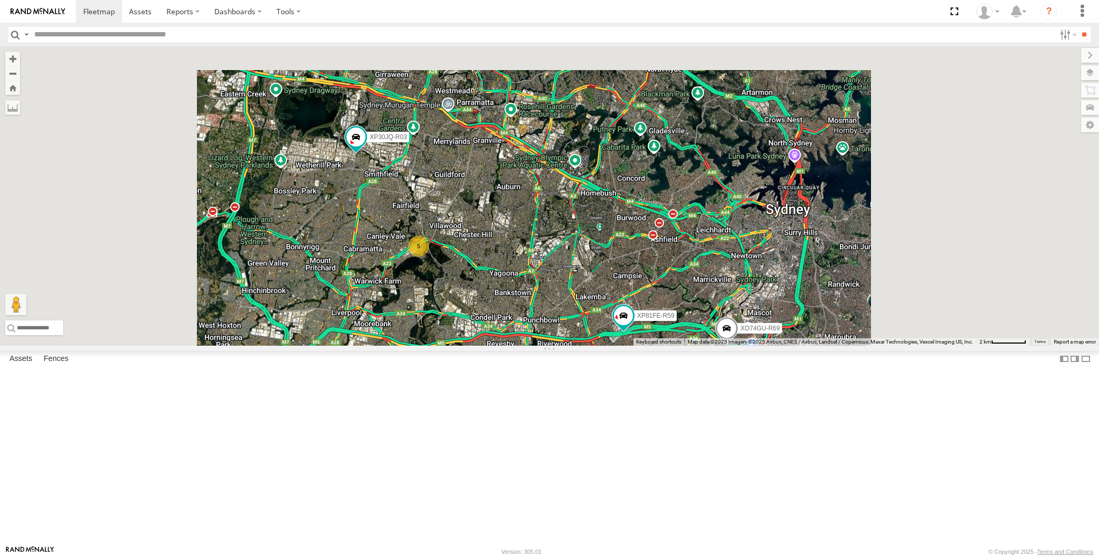
click at [526, 345] on div "XP30JQ-R03 XP81FE-R59 XO74GU-R69 5" at bounding box center [549, 195] width 1099 height 299
drag, startPoint x: 521, startPoint y: 401, endPoint x: 512, endPoint y: 382, distance: 21.2
click at [515, 345] on div "XP30JQ-R03 XP81FE-R59 XO74GU-R69 5" at bounding box center [549, 195] width 1099 height 299
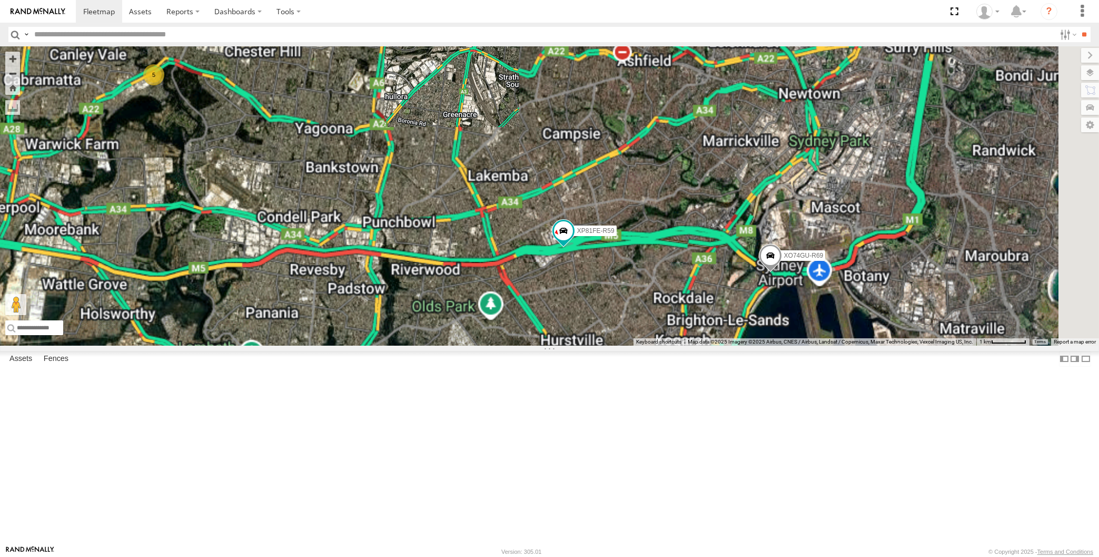
drag, startPoint x: 640, startPoint y: 442, endPoint x: 626, endPoint y: 431, distance: 18.4
click at [629, 345] on div "XP30JQ-R03 XP81FE-R59 XO74GU-R69 5" at bounding box center [549, 195] width 1099 height 299
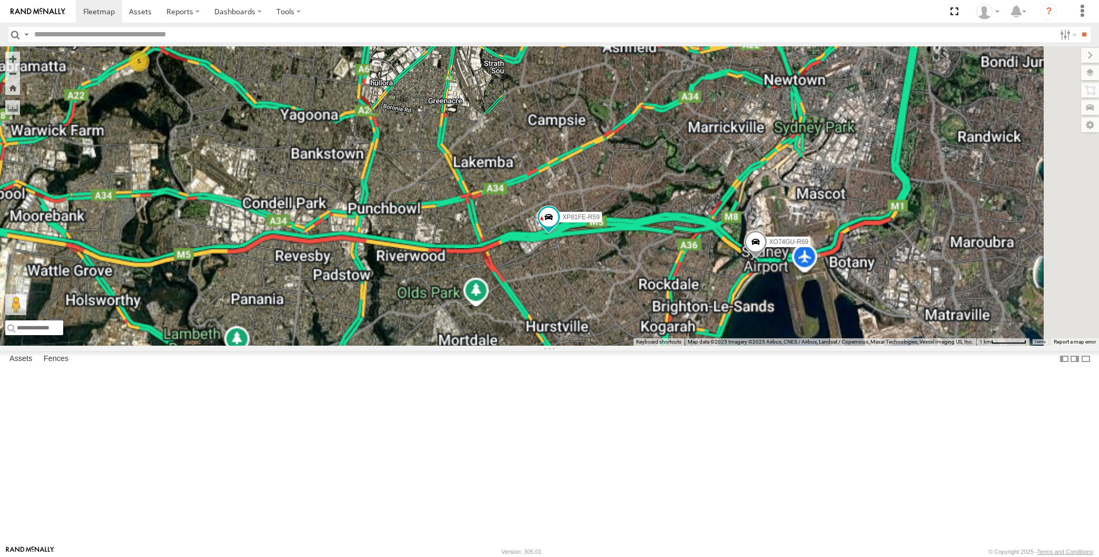
drag, startPoint x: 624, startPoint y: 430, endPoint x: 609, endPoint y: 420, distance: 17.7
click at [618, 345] on div "XP30JQ-R03 XP81FE-R59 XO74GU-R69 5" at bounding box center [549, 195] width 1099 height 299
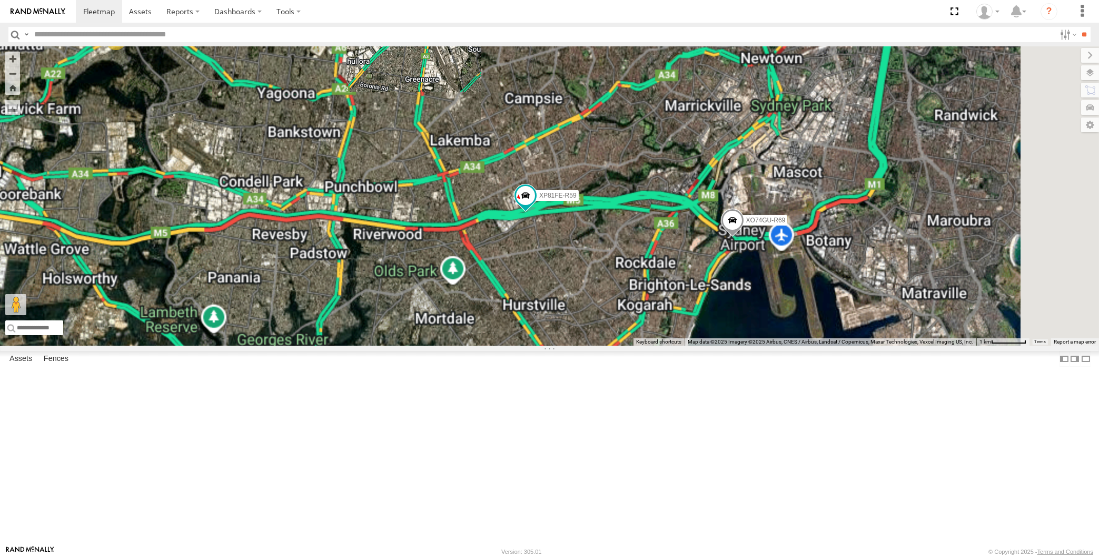
drag, startPoint x: 641, startPoint y: 442, endPoint x: 631, endPoint y: 426, distance: 19.6
click at [636, 345] on div "XP30JQ-R03 XP81FE-R59 XO74GU-R69 5" at bounding box center [549, 195] width 1099 height 299
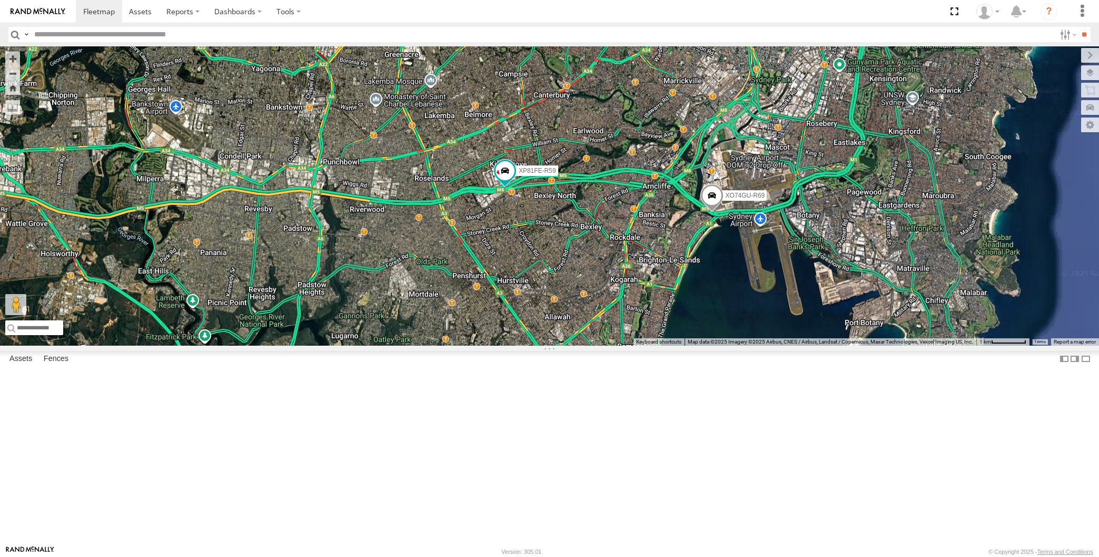
click at [692, 345] on div "XP30JQ-R03 XP81FE-R59 XO74GU-R69 5" at bounding box center [549, 195] width 1099 height 299
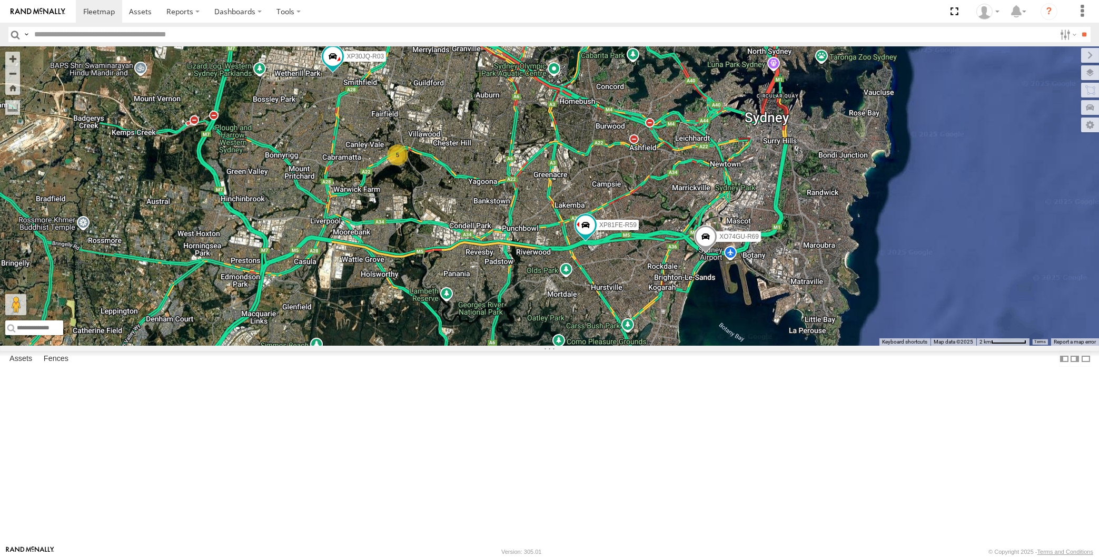
drag, startPoint x: 697, startPoint y: 477, endPoint x: 700, endPoint y: 467, distance: 10.9
click at [700, 345] on div "XP30JQ-R03 XP81FE-R59 XO74GU-R69 5" at bounding box center [549, 195] width 1099 height 299
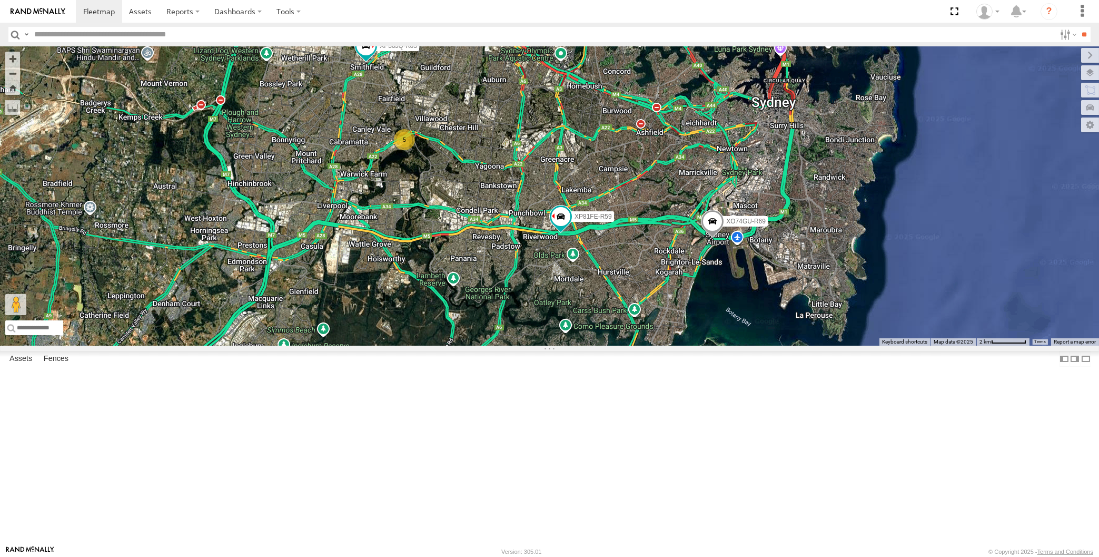
drag, startPoint x: 580, startPoint y: 401, endPoint x: 582, endPoint y: 412, distance: 11.3
click at [582, 345] on div "XP30JQ-R03 XP81FE-R59 XO74GU-R69 5" at bounding box center [549, 195] width 1099 height 299
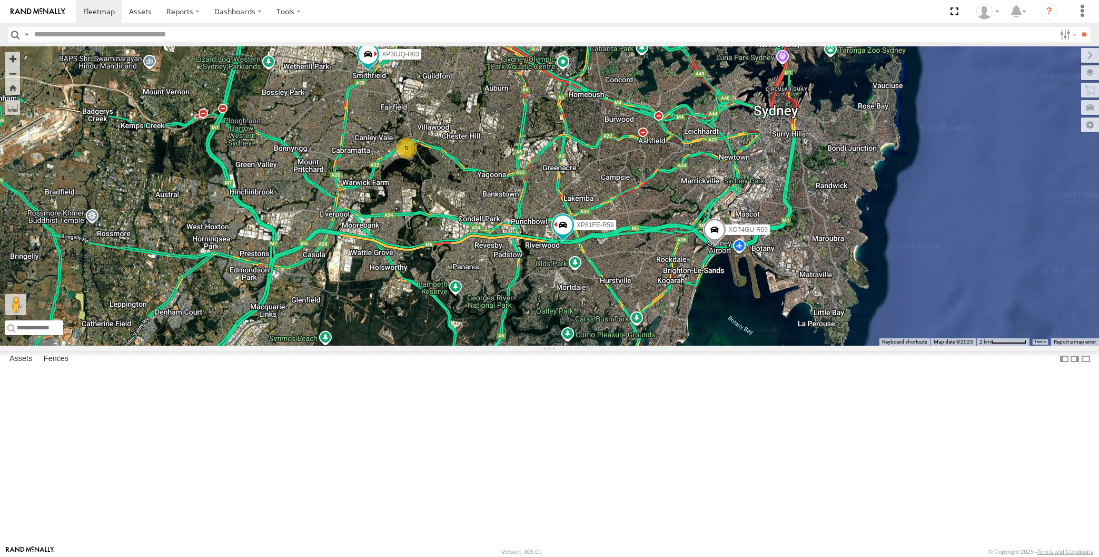
click at [497, 345] on div "XP30JQ-R03 XP81FE-R59 XO74GU-R69 5" at bounding box center [549, 195] width 1099 height 299
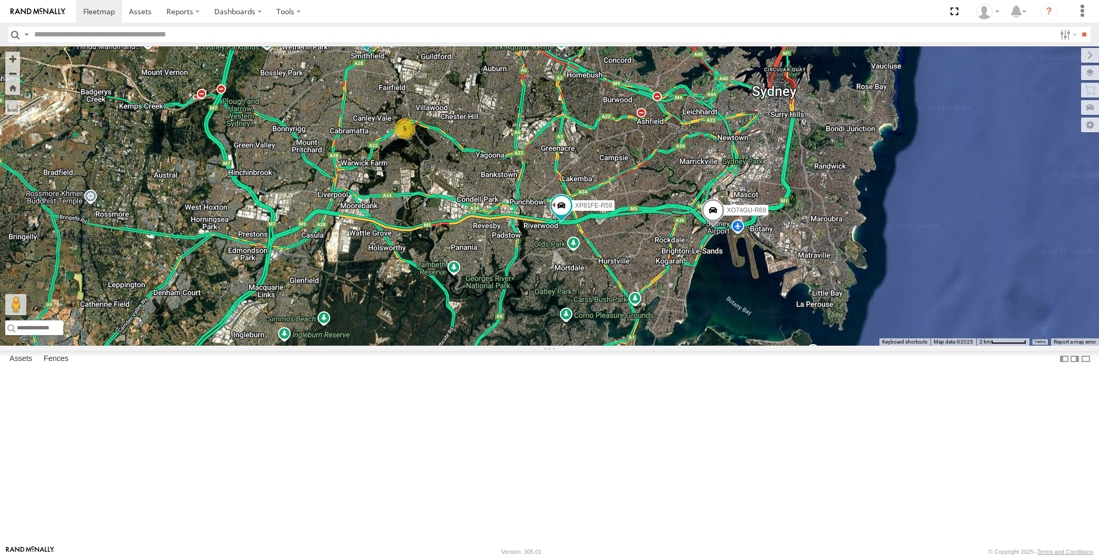
drag, startPoint x: 617, startPoint y: 376, endPoint x: 611, endPoint y: 373, distance: 6.1
click at [615, 345] on div "XP30JQ-R03 XP81FE-R59 XO74GU-R69 5" at bounding box center [549, 195] width 1099 height 299
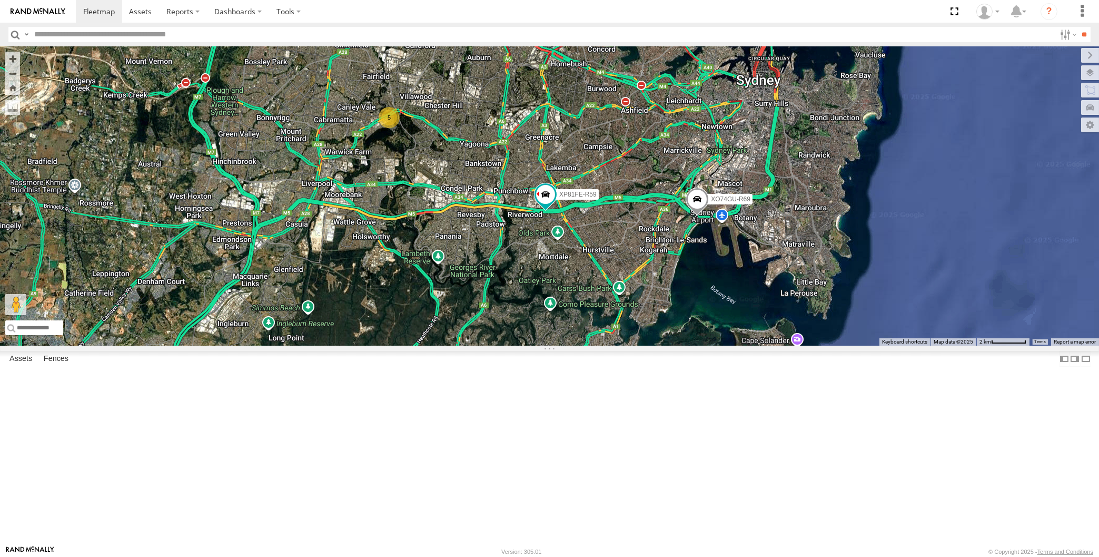
click at [531, 345] on div "XP30JQ-R03 XP81FE-R59 XO74GU-R69 5" at bounding box center [549, 195] width 1099 height 299
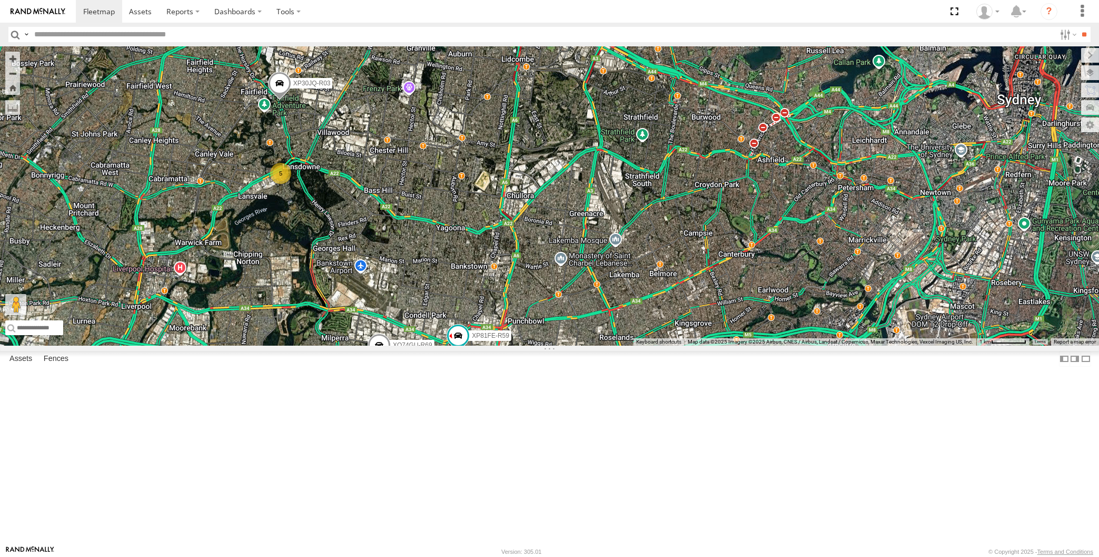
click at [291, 333] on div "XP30JQ-R03 XP81FE-R59 XO74GU-R69 5" at bounding box center [549, 195] width 1099 height 299
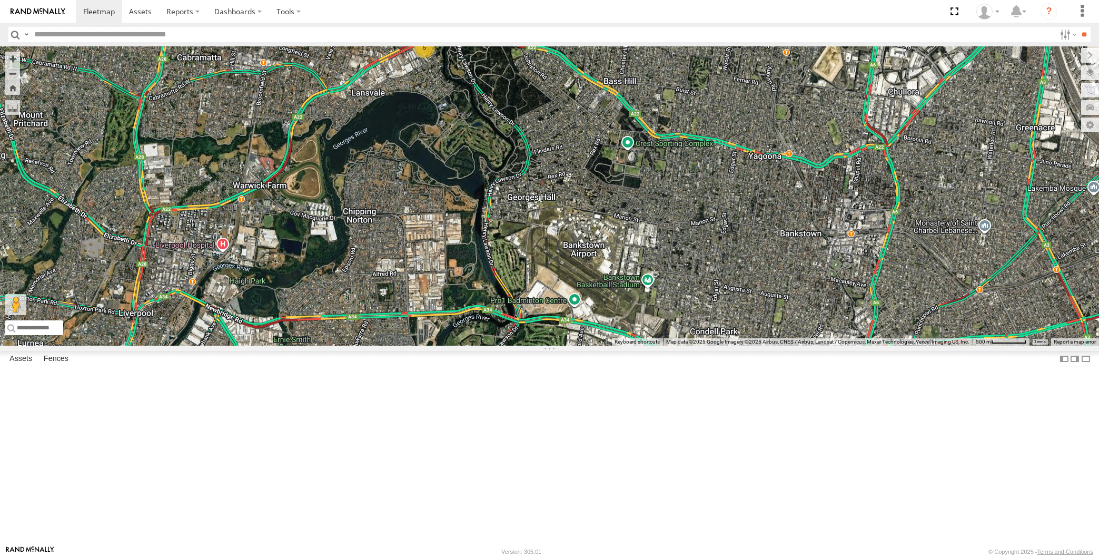
drag, startPoint x: 724, startPoint y: 331, endPoint x: 715, endPoint y: 337, distance: 10.7
click at [722, 337] on div "XP30JQ-R03 5 XP81FE-R59 XO74GU-R69" at bounding box center [549, 195] width 1099 height 299
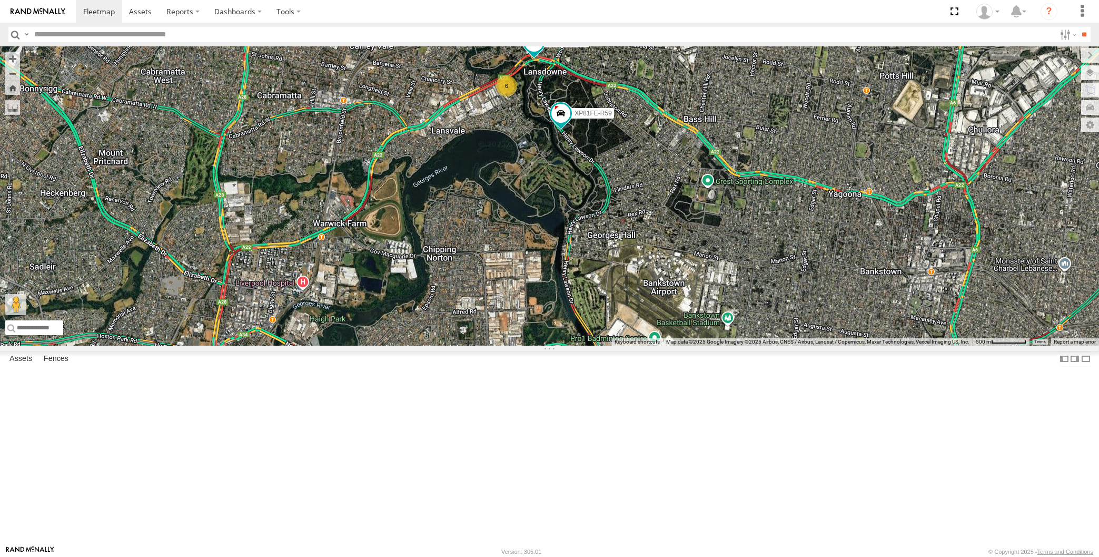
drag, startPoint x: 654, startPoint y: 404, endPoint x: 633, endPoint y: 384, distance: 28.3
click at [635, 345] on div "XP81FE-R59 XO74GU-R69 6" at bounding box center [549, 195] width 1099 height 299
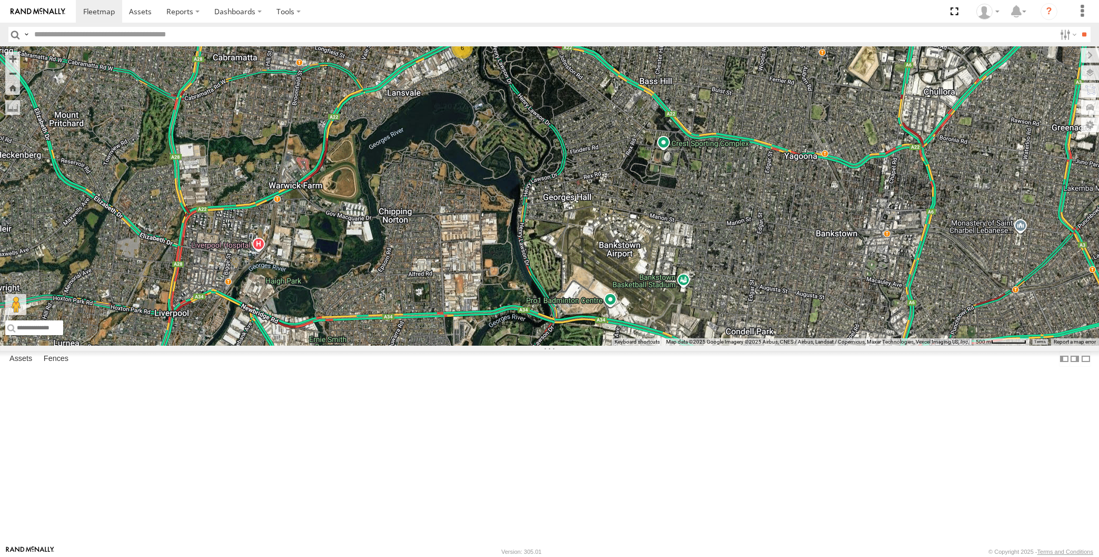
click at [739, 345] on div "XP81FE-R59 XO74GU-R69 6" at bounding box center [549, 195] width 1099 height 299
